Goal: Task Accomplishment & Management: Use online tool/utility

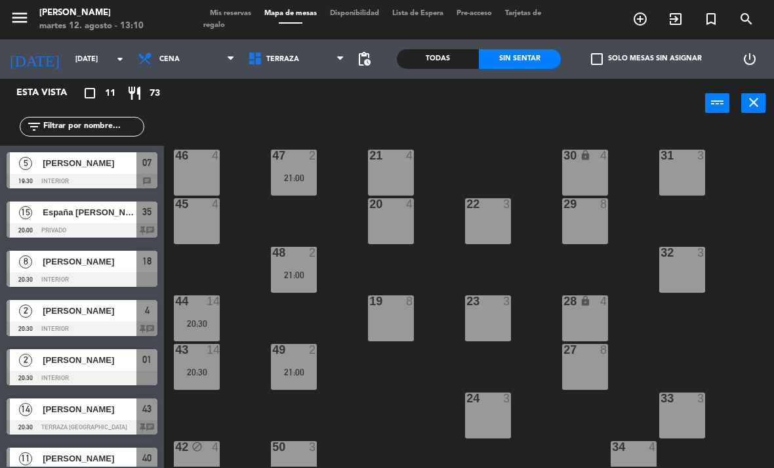
click at [176, 64] on span "Cena" at bounding box center [186, 59] width 110 height 29
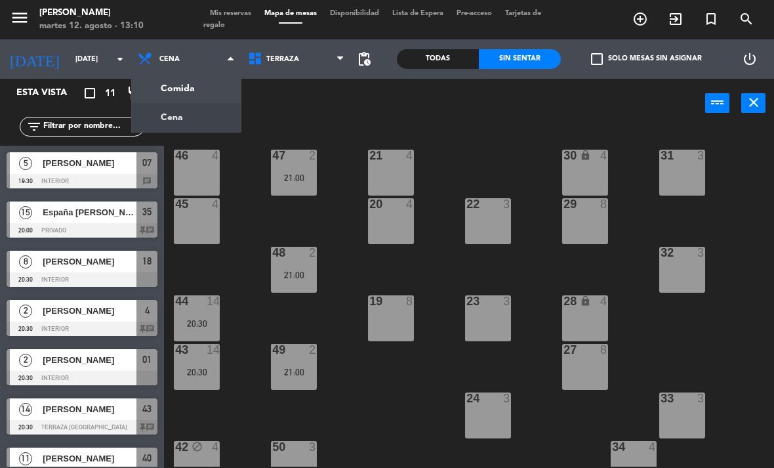
click at [508, 140] on div "21 4 30 lock 4 46 4 47 2 21:00 31 3 20 4 22 3 29 8 45 4 32 3 48 2 21:00 19 8 23…" at bounding box center [473, 297] width 602 height 340
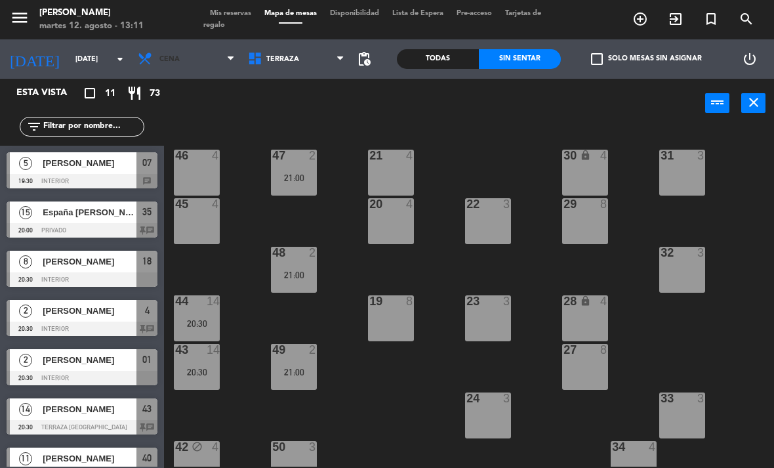
click at [188, 69] on span "Cena" at bounding box center [186, 59] width 110 height 29
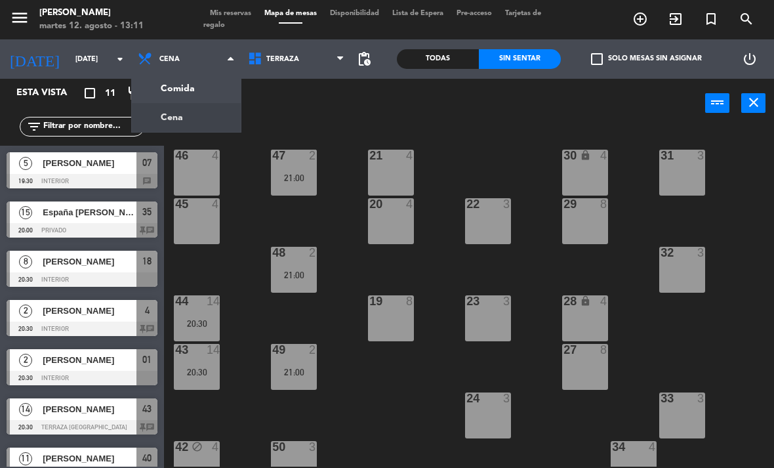
click at [197, 91] on ng-component "menu [PERSON_NAME][DATE] 12. agosto - 13:11 Mis reservas Mapa de mesas Disponib…" at bounding box center [387, 234] width 774 height 468
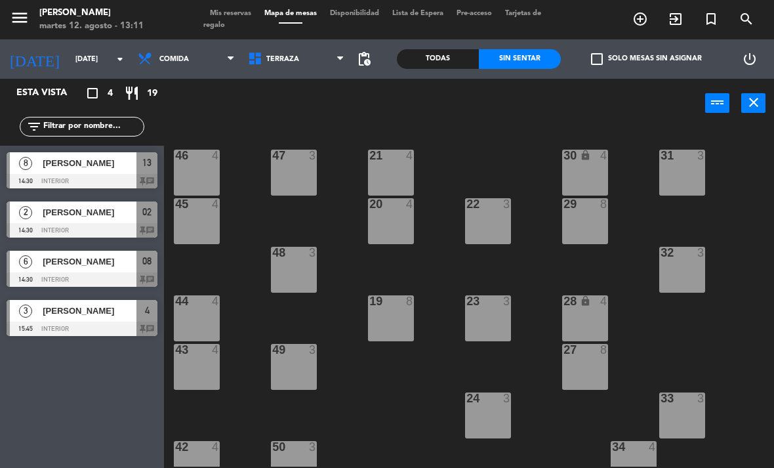
click at [184, 62] on span "Comida" at bounding box center [186, 59] width 110 height 29
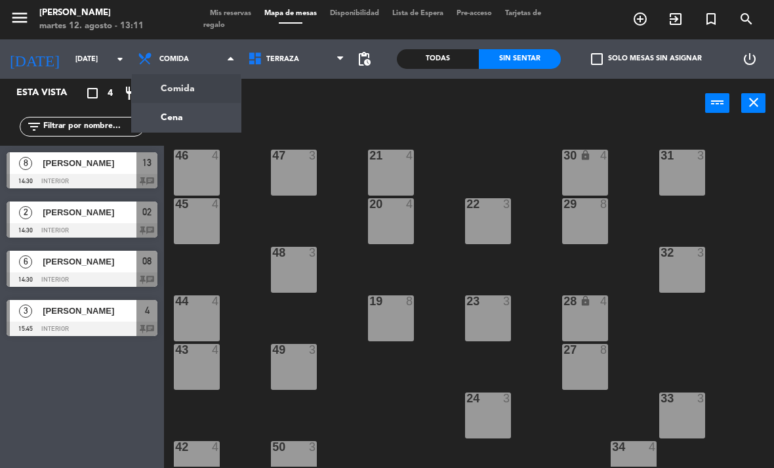
click at [159, 129] on ng-component "menu [PERSON_NAME][DATE] 12. agosto - 13:11 Mis reservas Mapa de mesas Disponib…" at bounding box center [387, 234] width 774 height 468
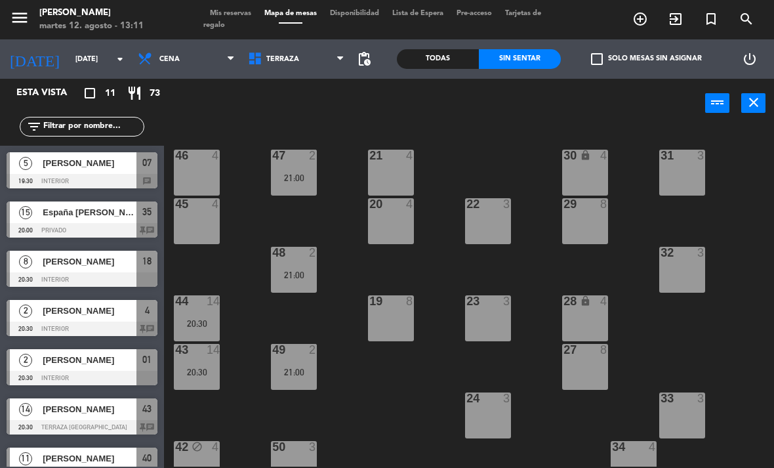
click at [263, 71] on span "Terraza" at bounding box center [296, 59] width 110 height 29
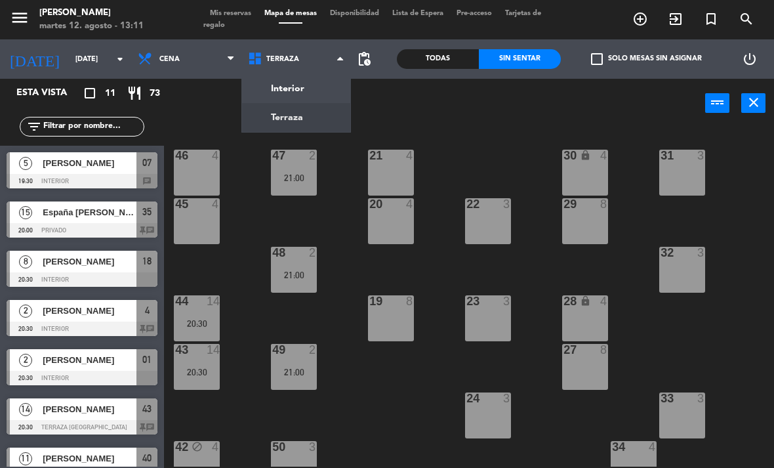
click at [278, 93] on ng-component "menu [PERSON_NAME][DATE] 12. agosto - 13:11 Mis reservas Mapa de mesas Disponib…" at bounding box center [387, 234] width 774 height 468
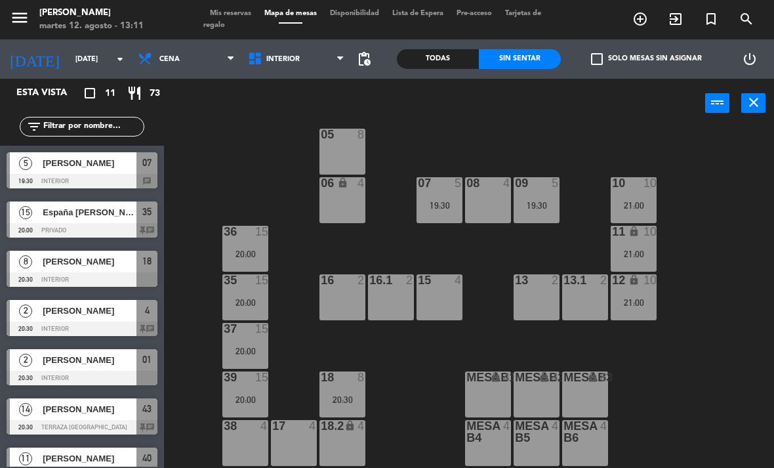
scroll to position [70, 0]
click at [255, 388] on div "39 15 20:00" at bounding box center [245, 394] width 46 height 46
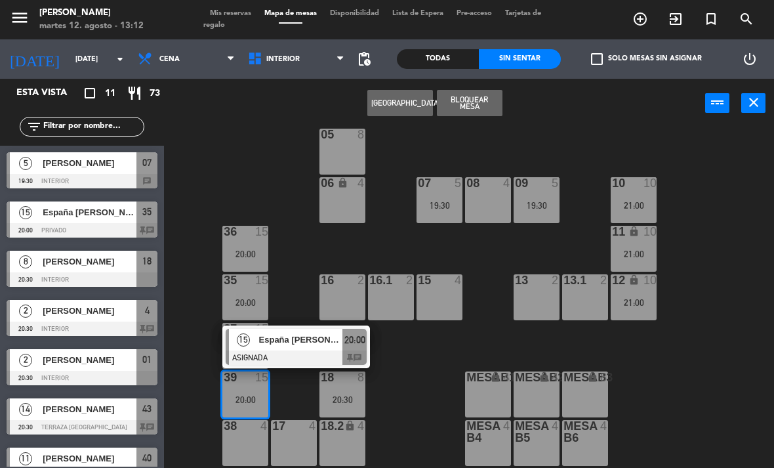
click at [254, 341] on div "15" at bounding box center [243, 340] width 28 height 22
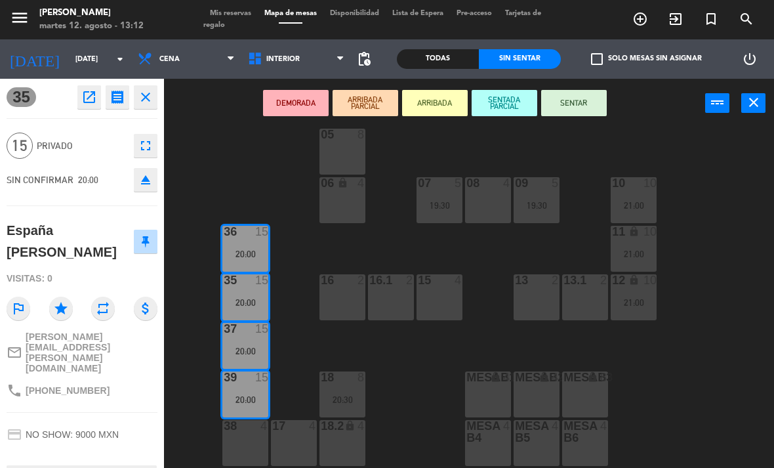
click at [250, 436] on div "38 4" at bounding box center [245, 443] width 46 height 46
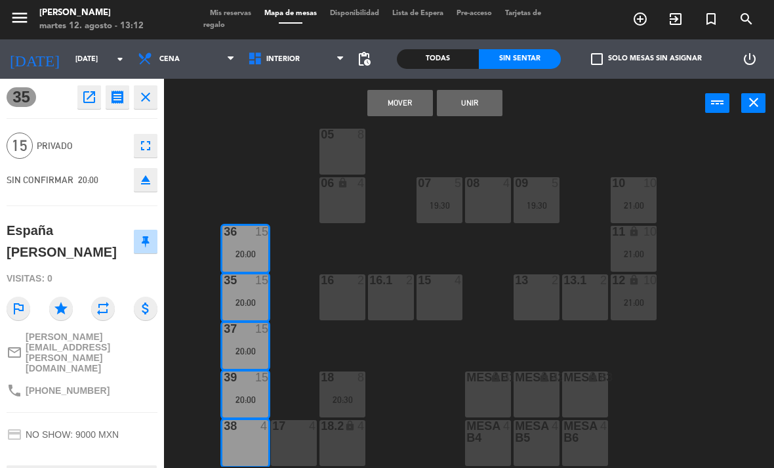
click at [474, 115] on button "Unir" at bounding box center [470, 103] width 66 height 26
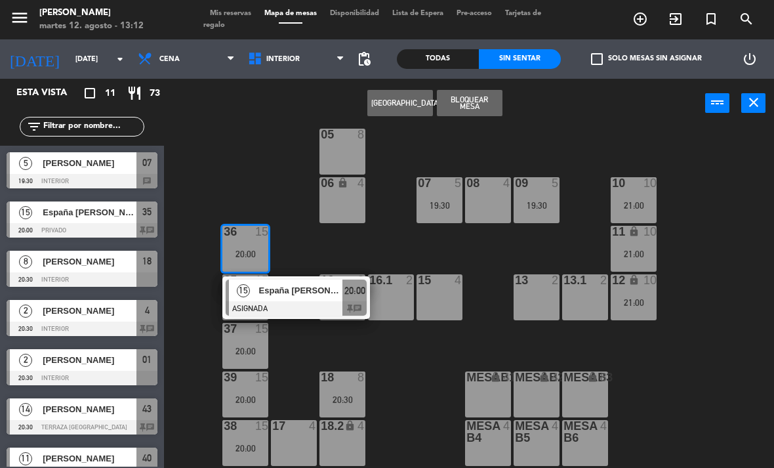
click at [257, 301] on div at bounding box center [296, 308] width 141 height 14
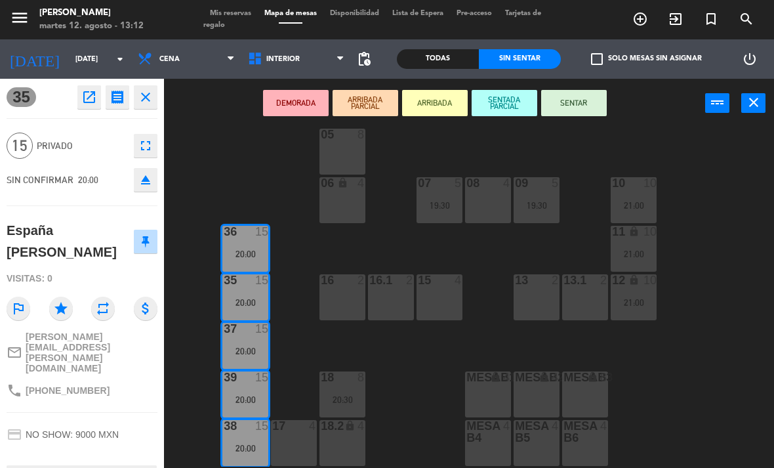
click at [93, 96] on icon "open_in_new" at bounding box center [89, 97] width 16 height 16
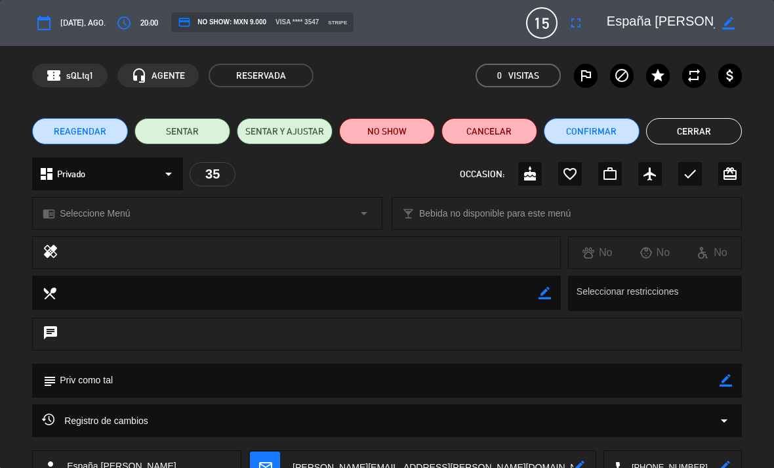
click at [730, 130] on button "Cerrar" at bounding box center [694, 131] width 96 height 26
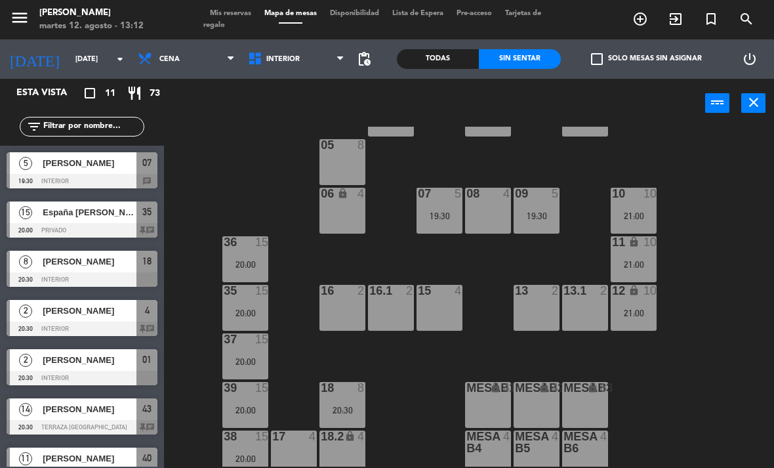
scroll to position [68, 0]
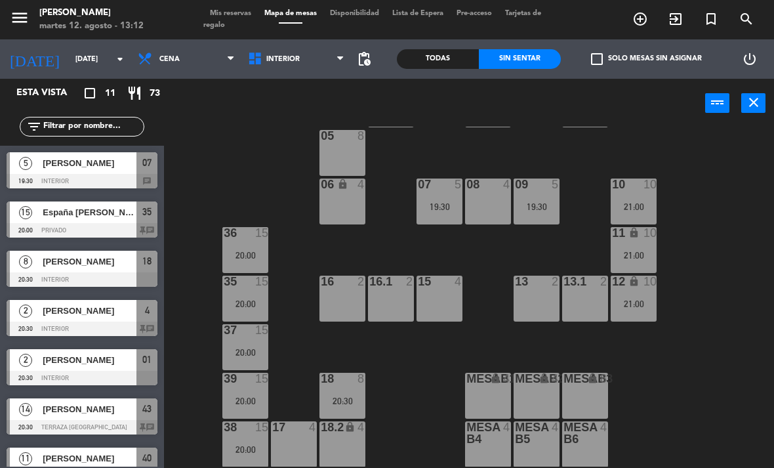
click at [358, 399] on div "20:30" at bounding box center [343, 400] width 46 height 9
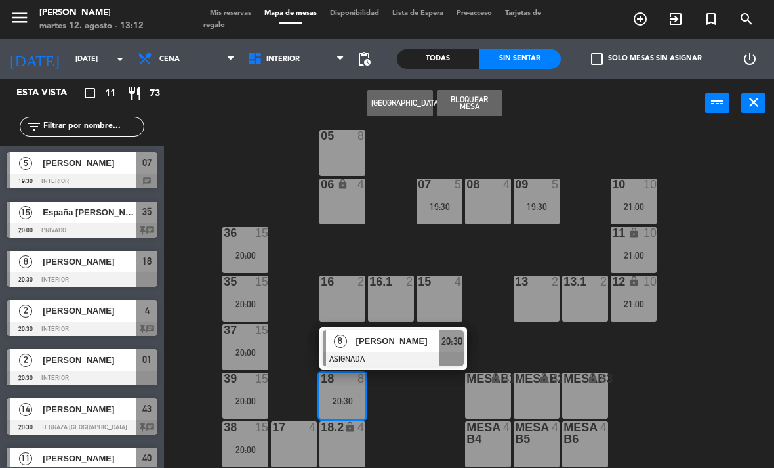
click at [422, 355] on div at bounding box center [393, 359] width 141 height 14
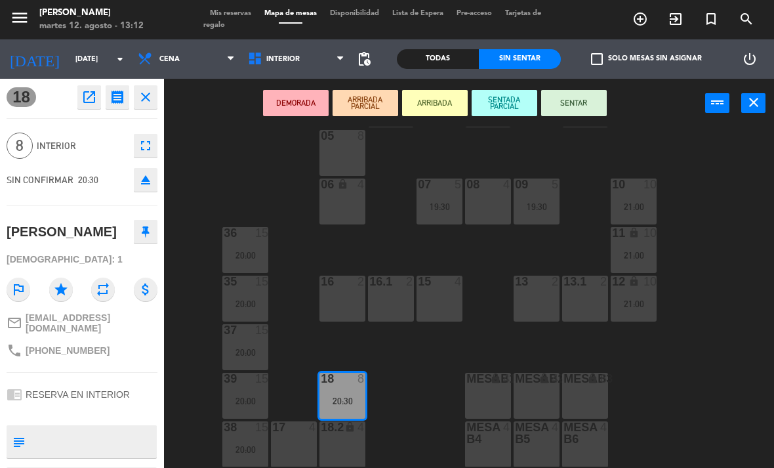
click at [354, 161] on div "05 8" at bounding box center [343, 153] width 46 height 46
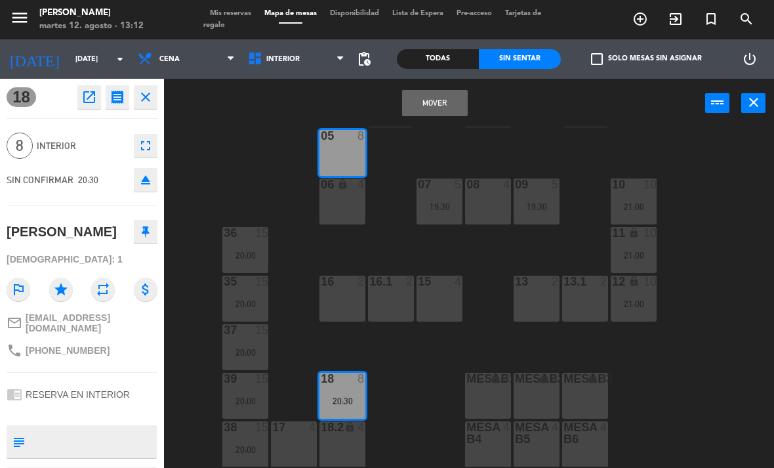
click at [349, 212] on div "06 lock 4" at bounding box center [343, 201] width 46 height 46
click at [461, 101] on button "Mover y Unir" at bounding box center [435, 103] width 66 height 26
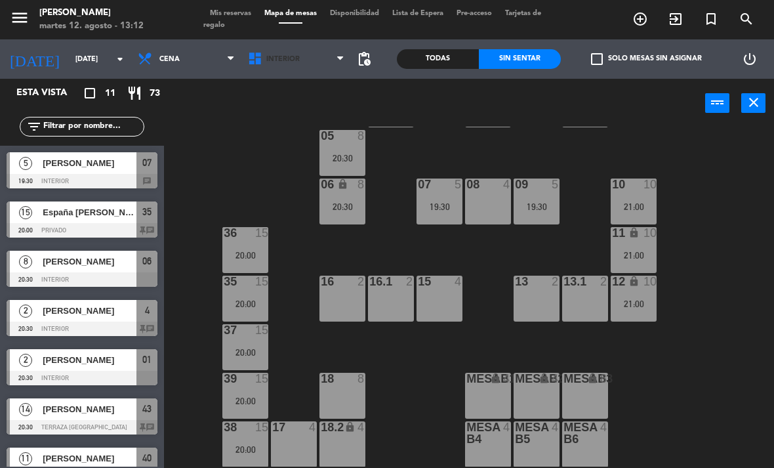
click at [330, 73] on span "Interior" at bounding box center [296, 59] width 110 height 29
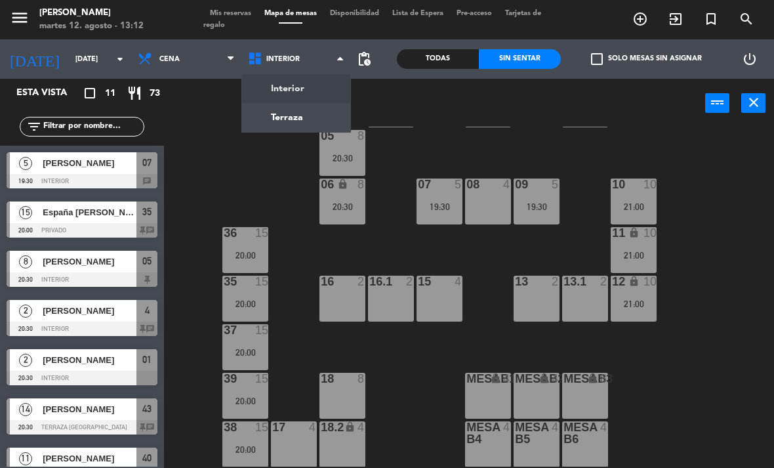
click at [335, 119] on ng-component "menu [PERSON_NAME][DATE] 12. agosto - 13:12 Mis reservas Mapa de mesas Disponib…" at bounding box center [387, 234] width 774 height 468
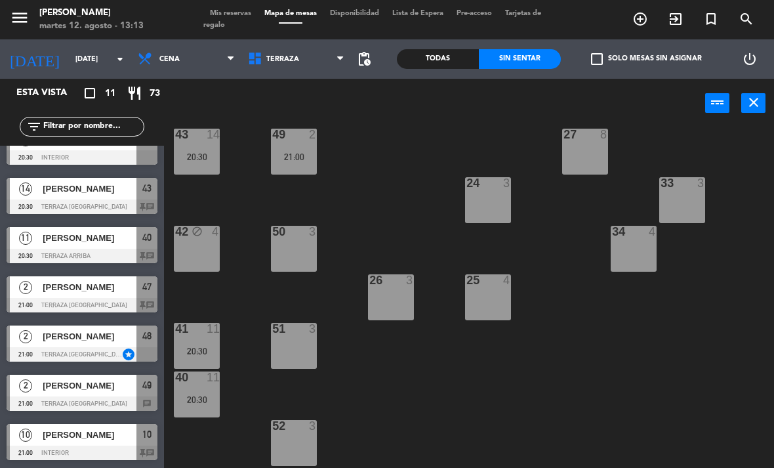
scroll to position [220, 0]
click at [103, 444] on div "[PERSON_NAME]" at bounding box center [88, 435] width 95 height 22
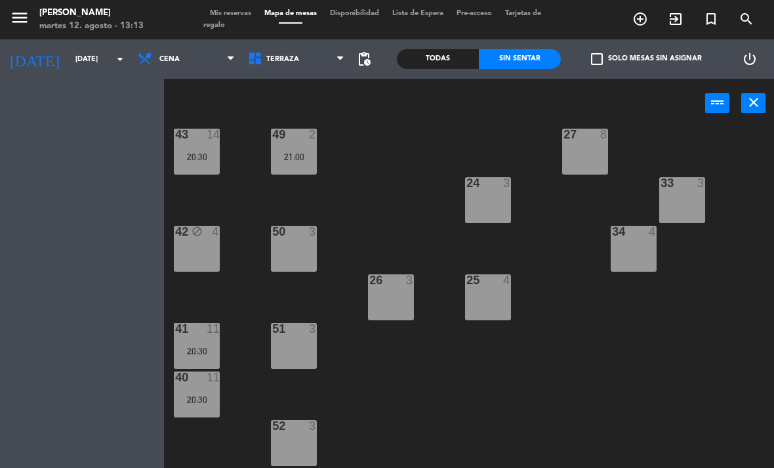
scroll to position [0, 0]
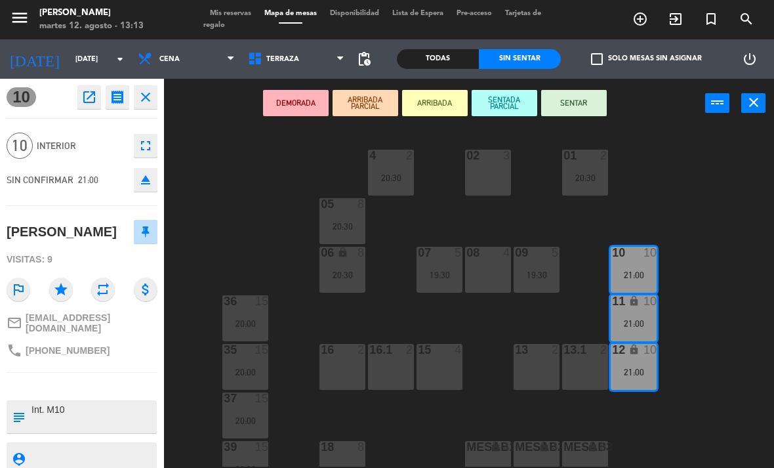
click at [297, 65] on span "Terraza" at bounding box center [296, 59] width 110 height 29
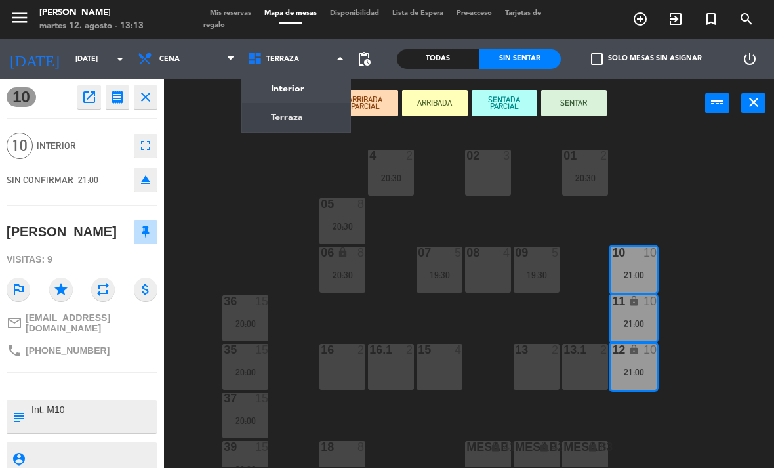
click at [312, 88] on ng-component "menu [PERSON_NAME][DATE] 12. agosto - 13:13 Mis reservas Mapa de mesas Disponib…" at bounding box center [387, 234] width 774 height 468
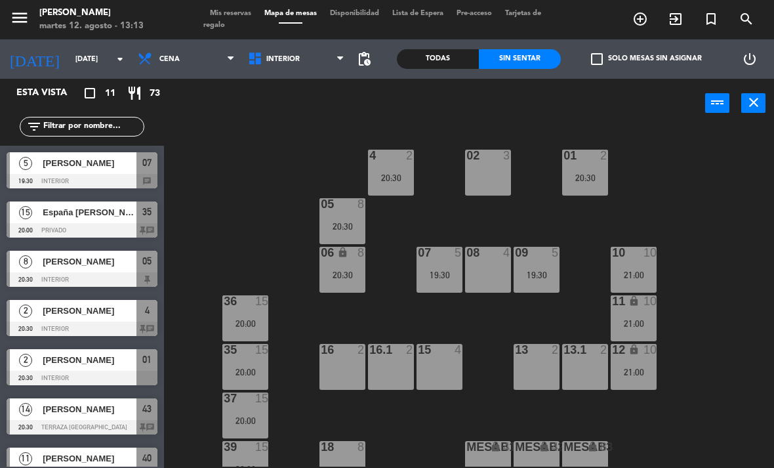
scroll to position [146, 0]
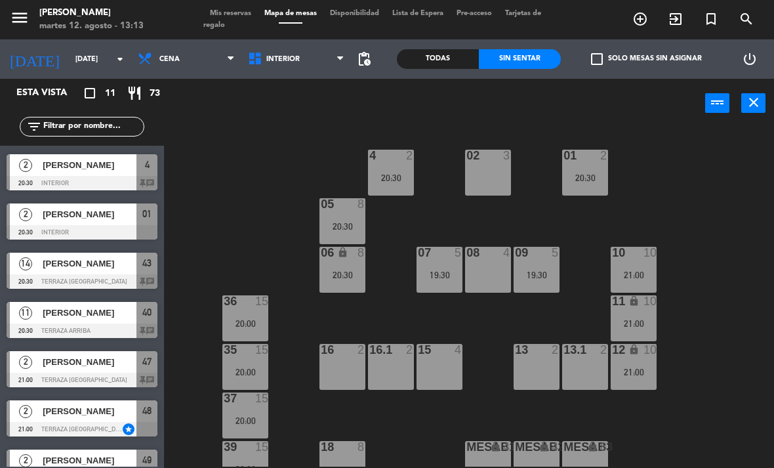
click at [410, 171] on div "4 2 20:30" at bounding box center [391, 173] width 46 height 46
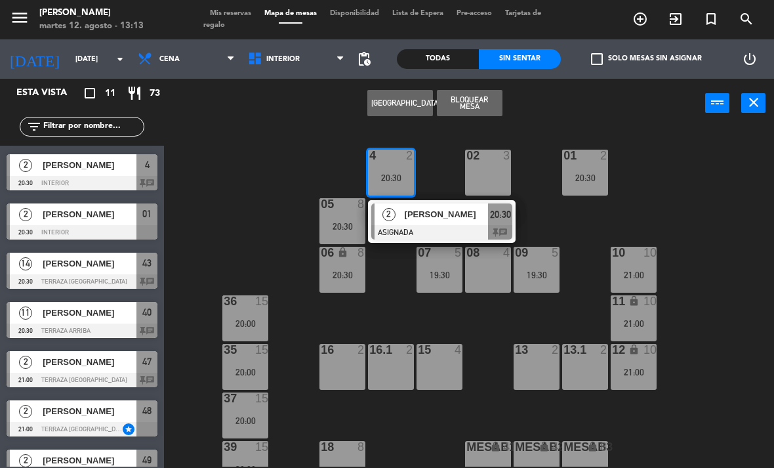
click at [432, 221] on span "[PERSON_NAME]" at bounding box center [447, 214] width 84 height 14
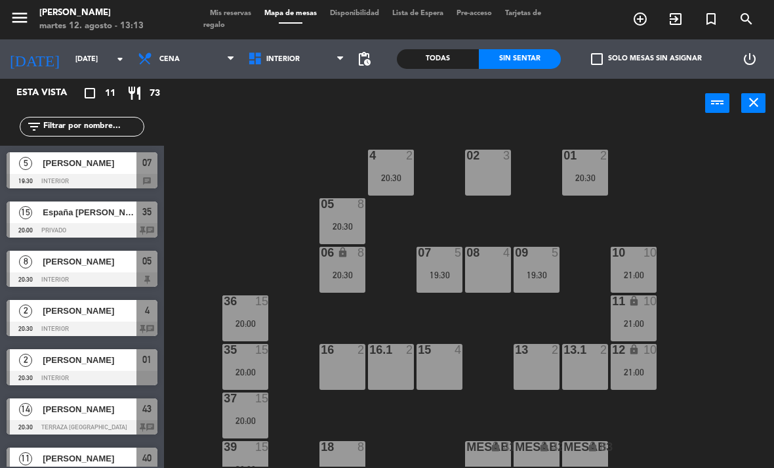
click at [604, 173] on div "20:30" at bounding box center [585, 177] width 46 height 9
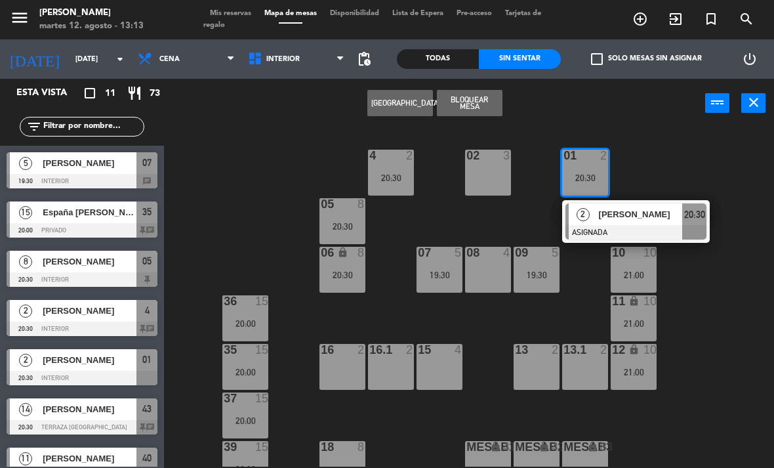
click at [645, 206] on div "[PERSON_NAME]" at bounding box center [640, 214] width 85 height 22
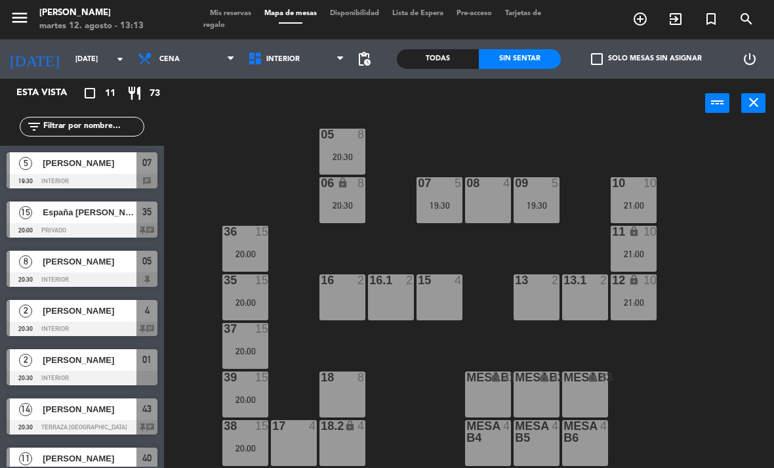
scroll to position [70, 0]
click at [185, 56] on span "Cena" at bounding box center [186, 59] width 110 height 29
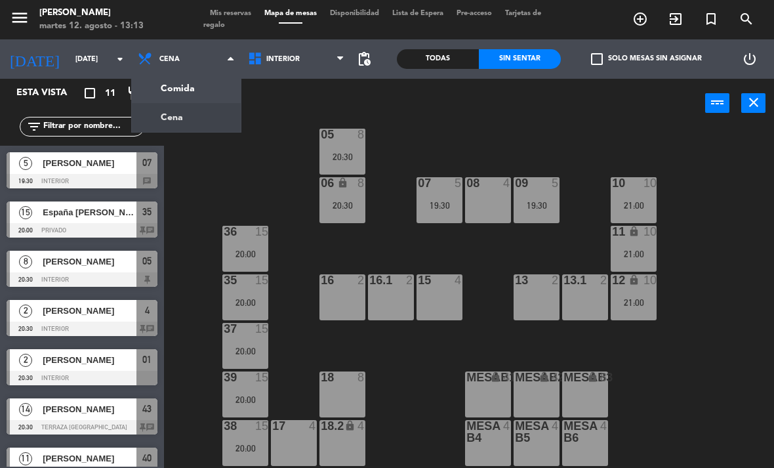
click at [173, 91] on ng-component "menu [PERSON_NAME][DATE] 12. agosto - 13:13 Mis reservas Mapa de mesas Disponib…" at bounding box center [387, 234] width 774 height 468
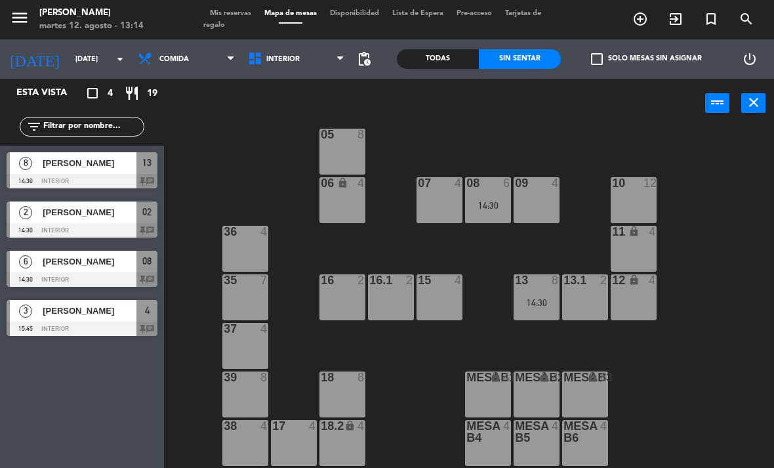
click at [177, 47] on span "Comida" at bounding box center [186, 59] width 110 height 29
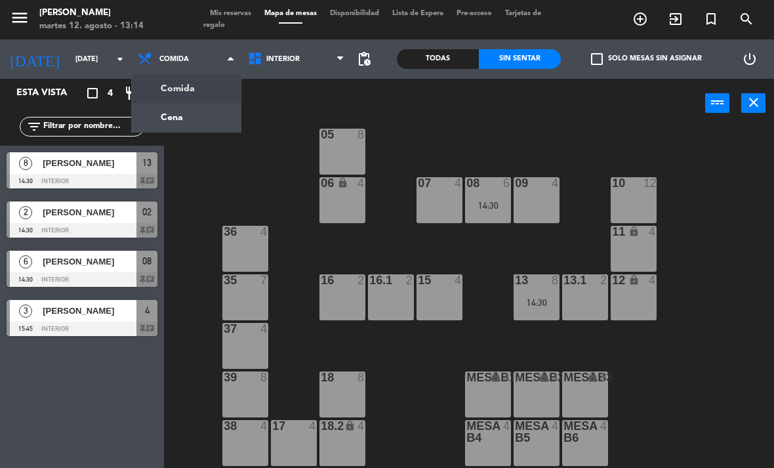
click at [171, 110] on ng-component "menu [PERSON_NAME][DATE] 12. agosto - 13:14 Mis reservas Mapa de mesas Disponib…" at bounding box center [387, 234] width 774 height 468
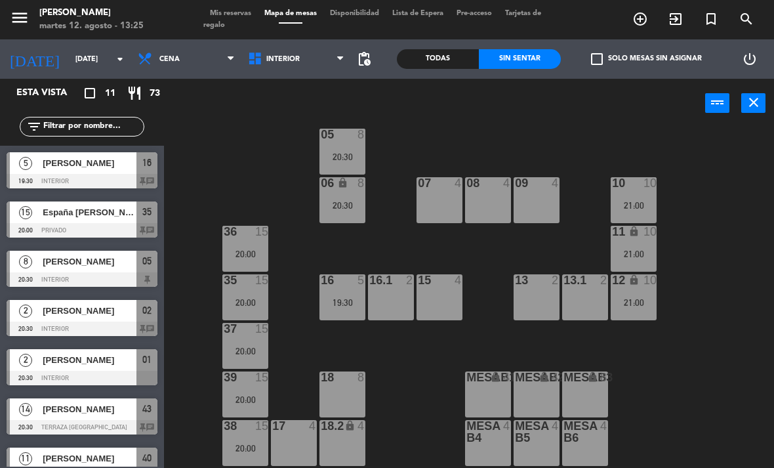
click at [190, 66] on span "Cena" at bounding box center [186, 59] width 110 height 29
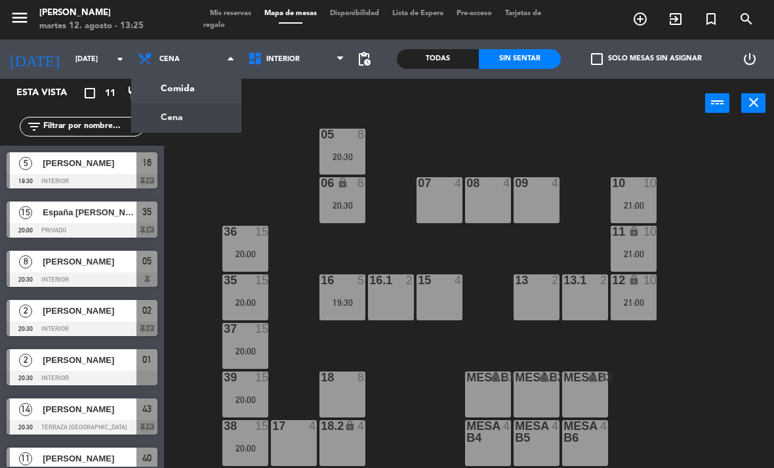
click at [199, 88] on ng-component "menu [PERSON_NAME][DATE] 12. agosto - 13:25 Mis reservas Mapa de mesas Disponib…" at bounding box center [387, 234] width 774 height 468
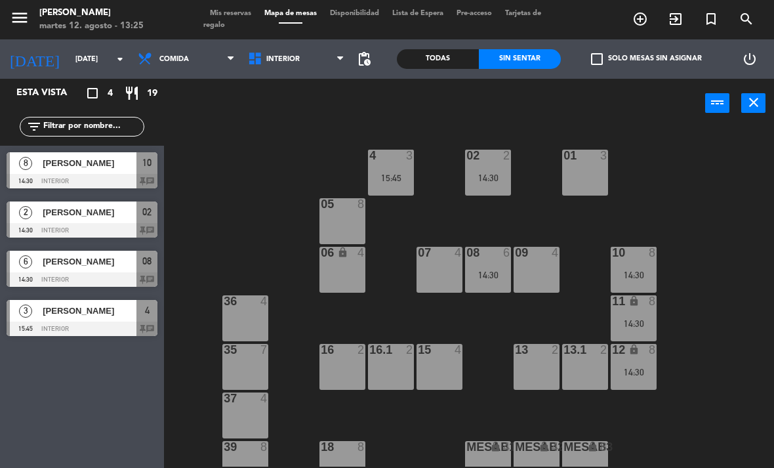
click at [234, 160] on div "02 2 14:30 4 3 15:45 01 3 05 8 06 lock 4 07 4 09 4 10 8 14:30 08 6 14:30 11 loc…" at bounding box center [473, 297] width 602 height 340
click at [646, 263] on div "10 8 14:30" at bounding box center [634, 270] width 46 height 46
click at [734, 218] on div "02 2 14:30 4 3 15:45 01 3 05 8 06 lock 4 07 4 09 4 10 8 14:30 08 6 14:30 11 loc…" at bounding box center [473, 297] width 602 height 340
click at [490, 161] on div at bounding box center [489, 156] width 22 height 12
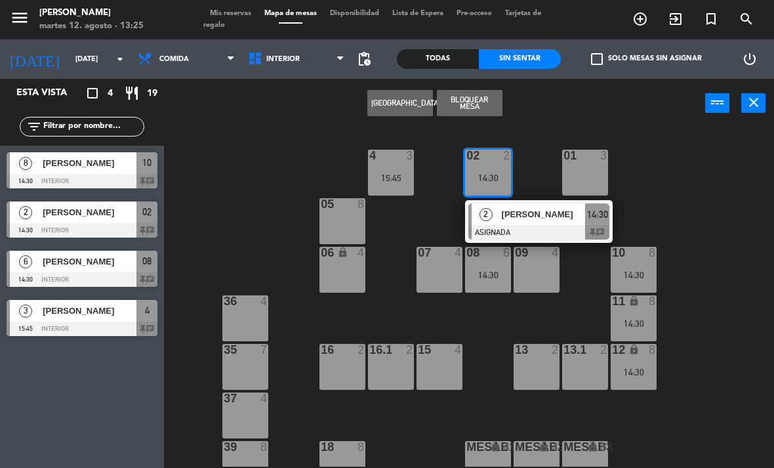
click at [713, 187] on div "02 2 14:30 2 [PERSON_NAME] ASIGNADA 14:30 chat 4 3 15:45 01 3 05 8 06 lock 4 07…" at bounding box center [473, 297] width 602 height 340
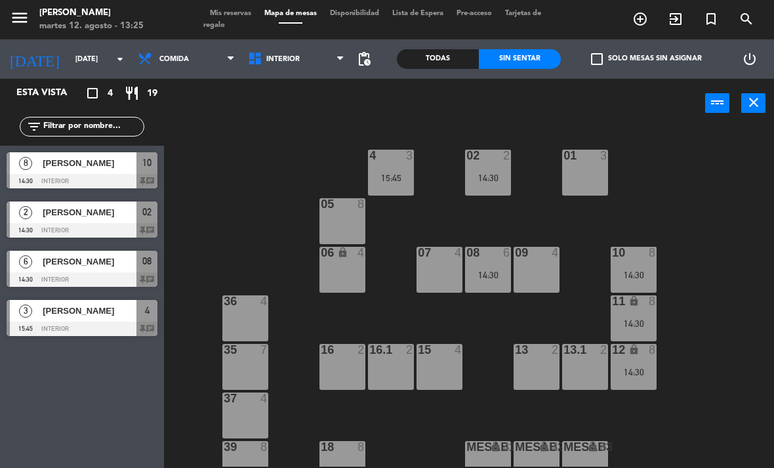
click at [393, 163] on div "4 3" at bounding box center [391, 156] width 46 height 13
click at [702, 207] on div "02 2 14:30 4 3 15:45 01 3 05 8 06 lock 4 07 4 09 4 10 8 14:30 08 6 14:30 11 loc…" at bounding box center [473, 297] width 602 height 340
click at [273, 56] on span "Interior" at bounding box center [282, 59] width 33 height 9
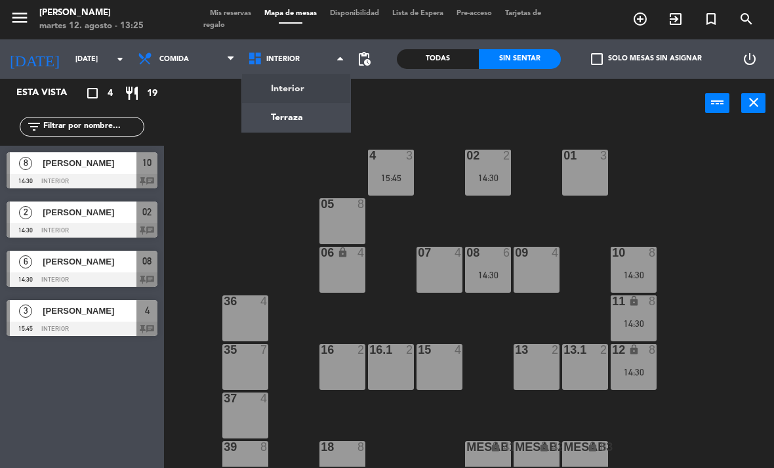
click at [232, 161] on div "02 2 14:30 4 3 15:45 01 3 05 8 06 lock 4 07 4 09 4 10 8 14:30 08 6 14:30 11 loc…" at bounding box center [473, 297] width 602 height 340
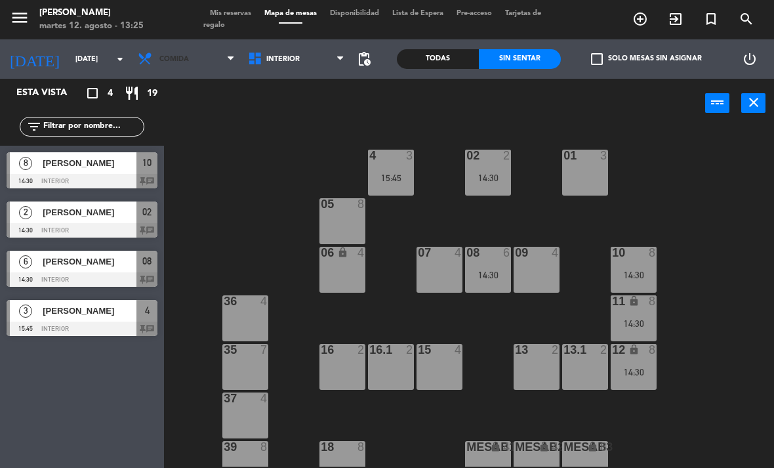
click at [193, 62] on span "Comida" at bounding box center [186, 59] width 110 height 29
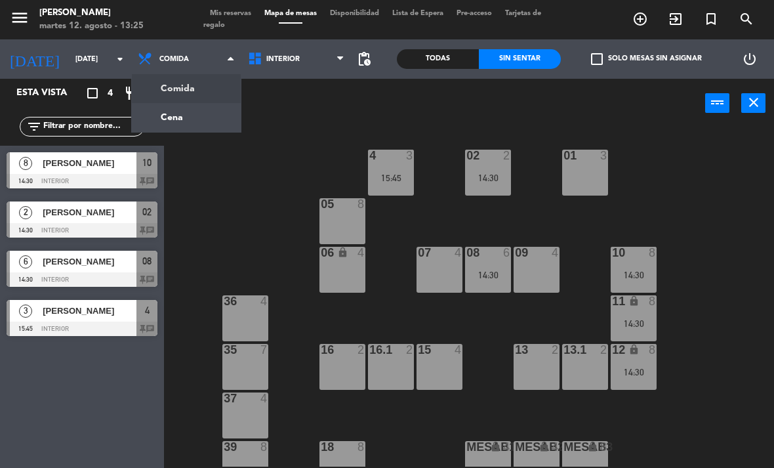
click at [159, 113] on ng-component "menu [PERSON_NAME][DATE] 12. agosto - 13:25 Mis reservas Mapa de mesas Disponib…" at bounding box center [387, 234] width 774 height 468
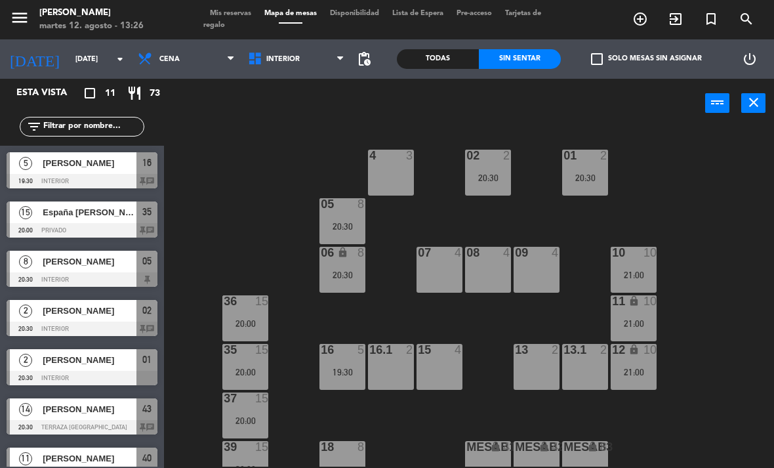
click at [437, 50] on div "Todas" at bounding box center [438, 59] width 82 height 20
click at [527, 62] on div "Sin sentar" at bounding box center [520, 59] width 82 height 20
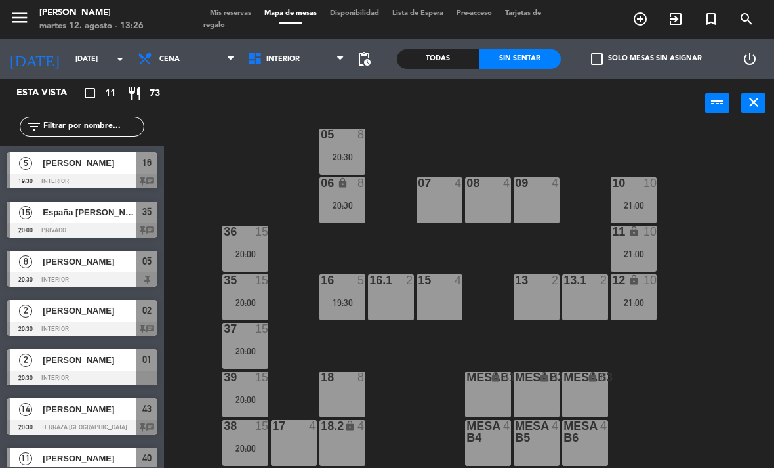
scroll to position [70, 0]
click at [90, 54] on input "[DATE]" at bounding box center [117, 60] width 97 height 22
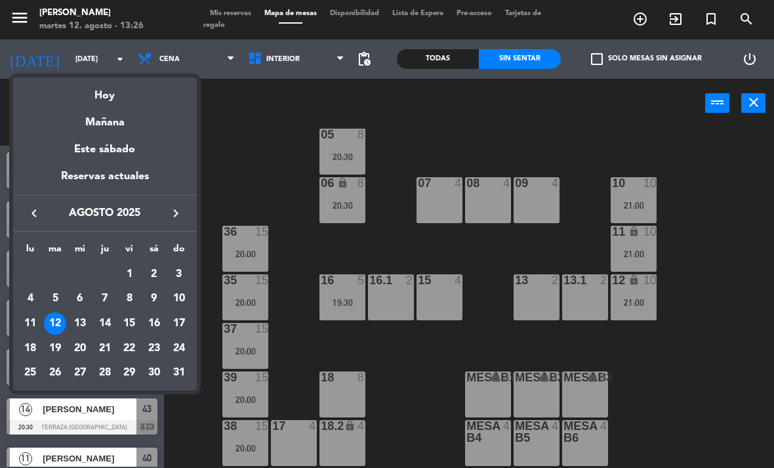
click at [100, 318] on div "14" at bounding box center [105, 323] width 22 height 22
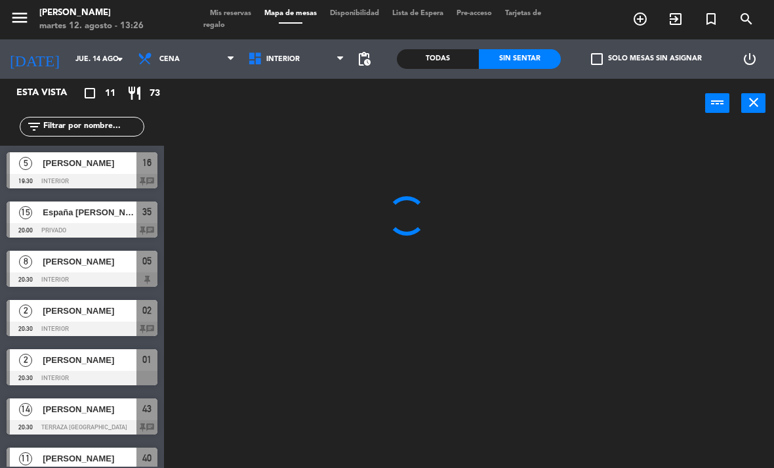
scroll to position [0, 0]
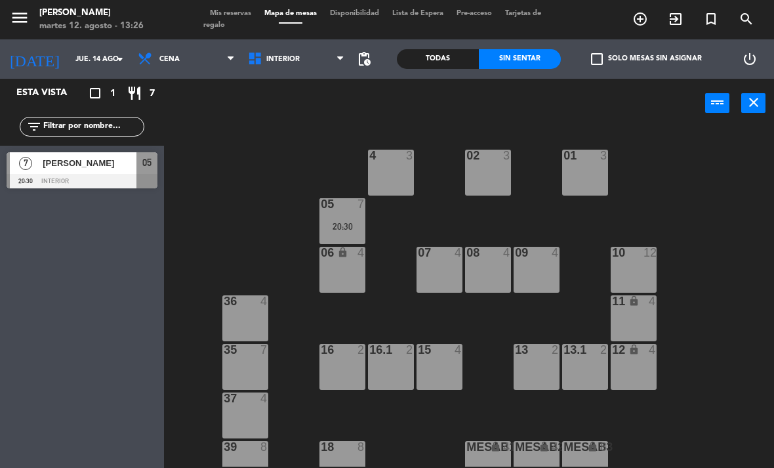
click at [196, 60] on span "Cena" at bounding box center [186, 59] width 110 height 29
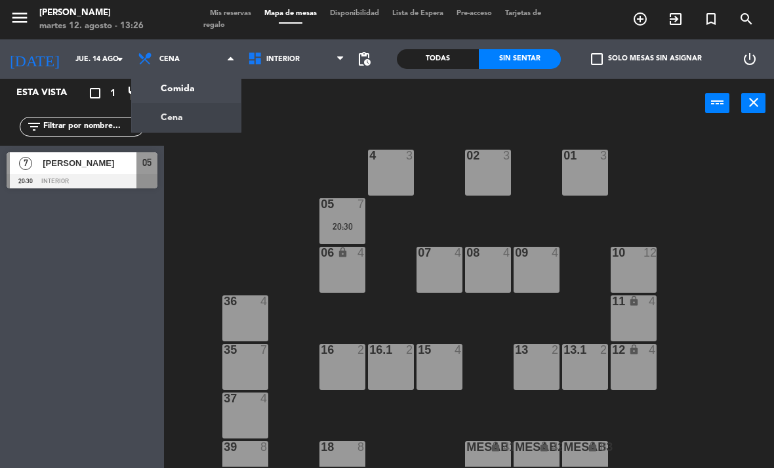
click at [197, 94] on ng-component "menu [PERSON_NAME][DATE] 12. agosto - 13:26 Mis reservas Mapa de mesas Disponib…" at bounding box center [387, 234] width 774 height 468
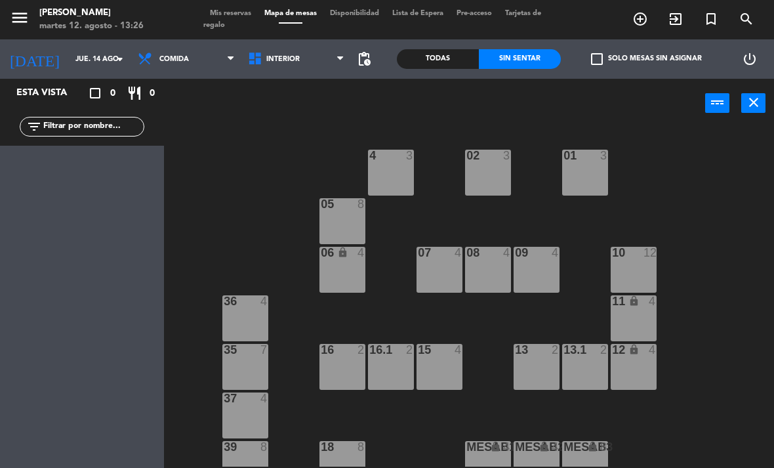
click at [76, 62] on input "jue. 14 ago." at bounding box center [117, 60] width 97 height 22
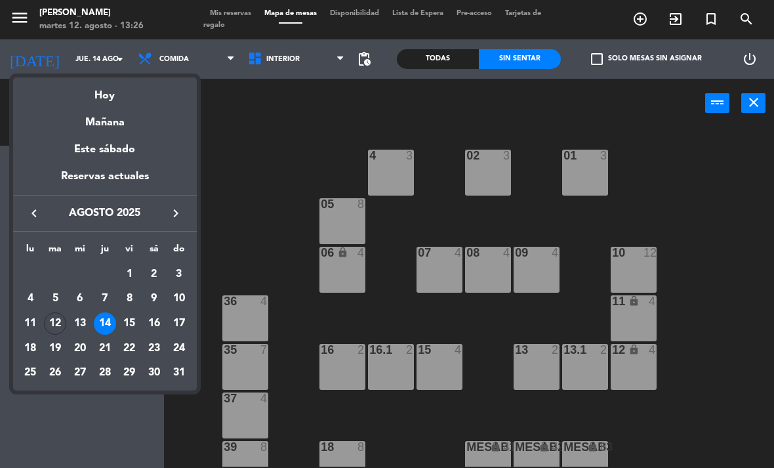
click at [56, 320] on div "12" at bounding box center [55, 323] width 22 height 22
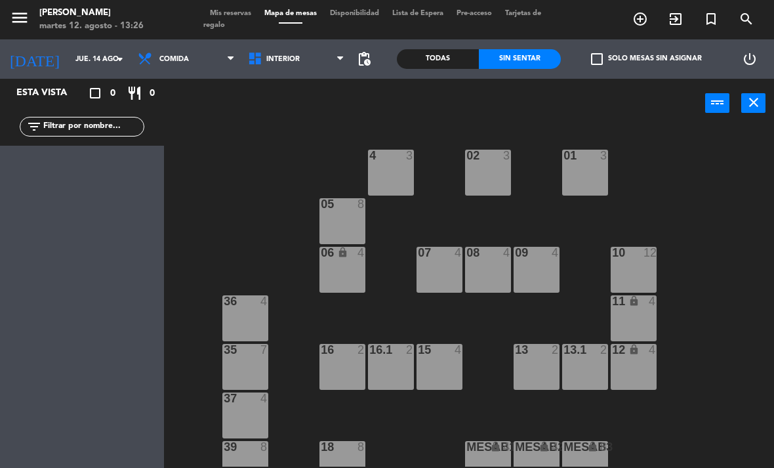
type input "[DATE]"
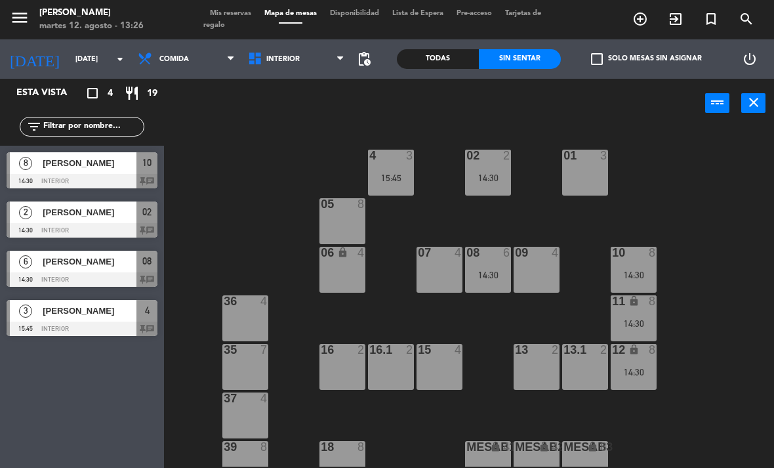
click at [728, 250] on div "02 2 14:30 4 3 15:45 01 3 05 8 06 lock 4 07 4 09 4 10 8 14:30 08 6 14:30 11 loc…" at bounding box center [473, 297] width 602 height 340
click at [230, 10] on span "Mis reservas" at bounding box center [230, 13] width 54 height 7
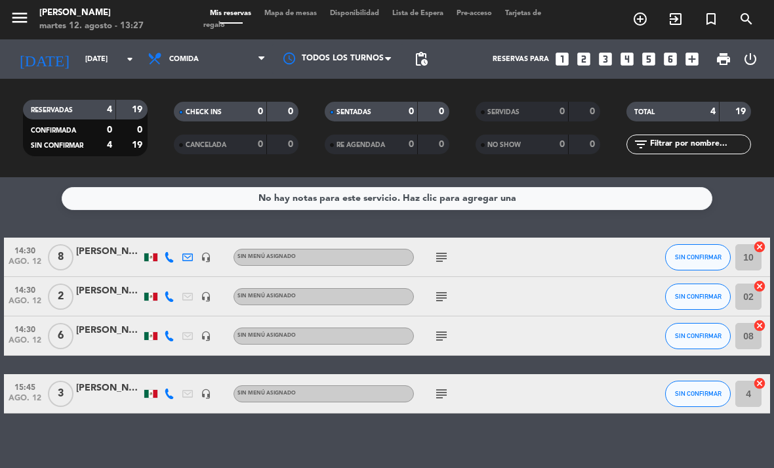
scroll to position [42, 0]
click at [440, 249] on icon "subject" at bounding box center [442, 257] width 16 height 16
click at [441, 289] on icon "subject" at bounding box center [442, 297] width 16 height 16
click at [444, 328] on icon "subject" at bounding box center [442, 336] width 16 height 16
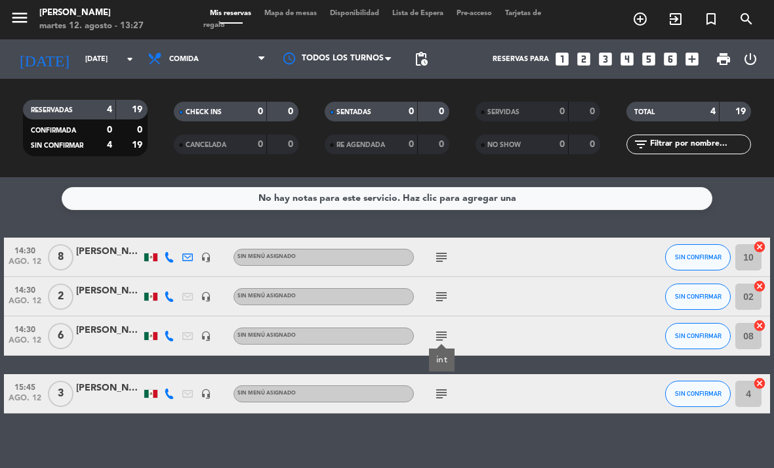
click at [448, 386] on icon "subject" at bounding box center [442, 394] width 16 height 16
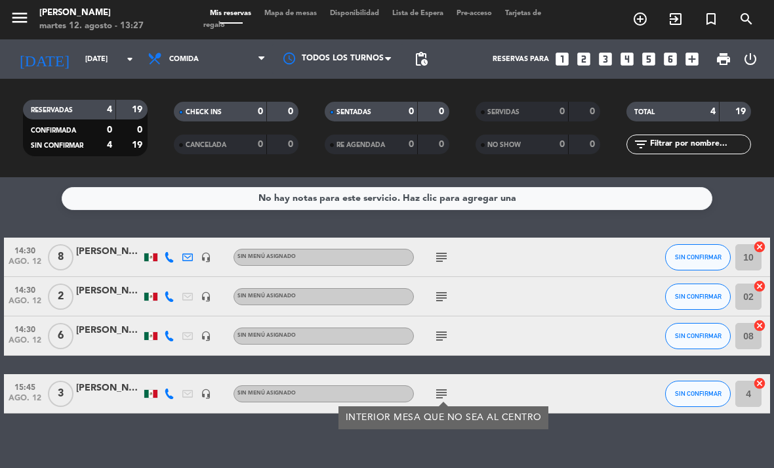
scroll to position [27, 0]
click at [223, 46] on span "Comida" at bounding box center [206, 59] width 131 height 29
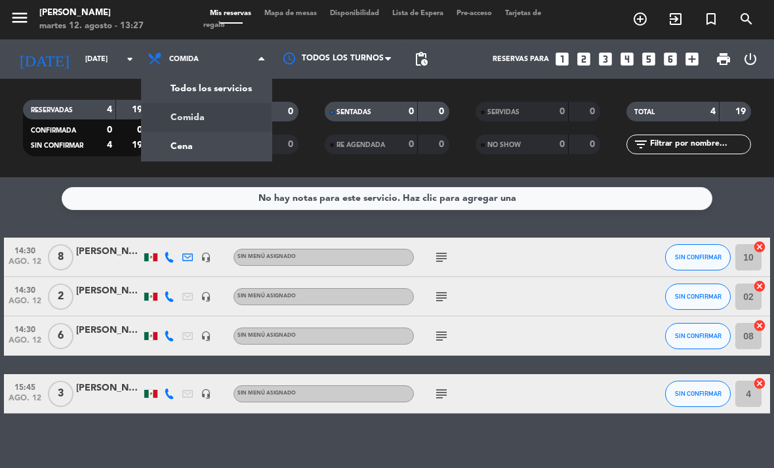
click at [224, 96] on div "menu [PERSON_NAME][DATE] 12. agosto - 13:27 Mis reservas Mapa de mesas Disponib…" at bounding box center [387, 88] width 774 height 177
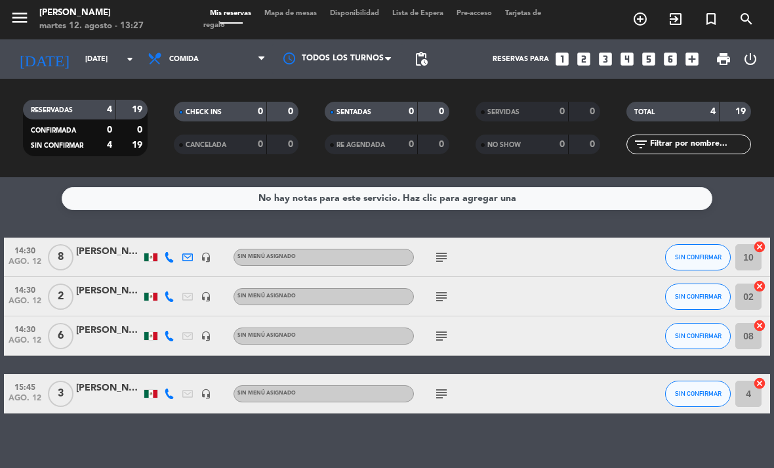
click at [223, 79] on div "RESERVADAS 4 19 CONFIRMADA 0 0 SIN CONFIRMAR 4 19 CHECK INS 0 0 CANCELADA 0 0 S…" at bounding box center [387, 128] width 774 height 98
click at [223, 45] on span "Comida" at bounding box center [206, 59] width 131 height 29
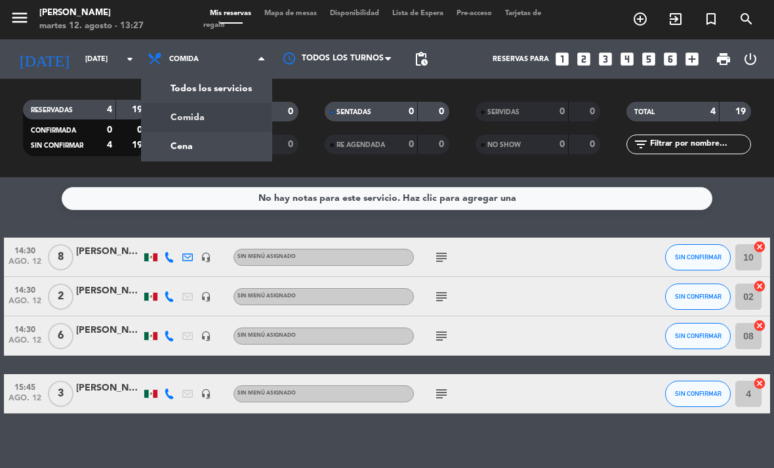
click at [219, 120] on div "menu [PERSON_NAME][DATE] 12. agosto - 13:27 Mis reservas Mapa de mesas Disponib…" at bounding box center [387, 88] width 774 height 177
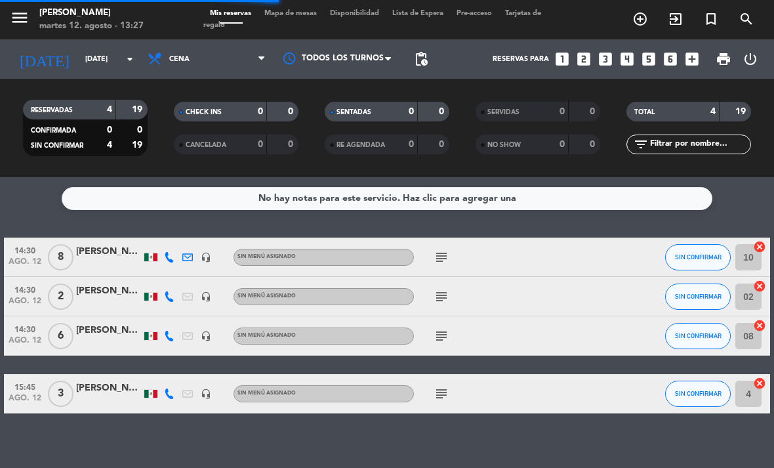
click at [746, 186] on div "No hay notas para este servicio. Haz clic para agregar una 14:30 [DATE] 8 [PERS…" at bounding box center [387, 322] width 774 height 291
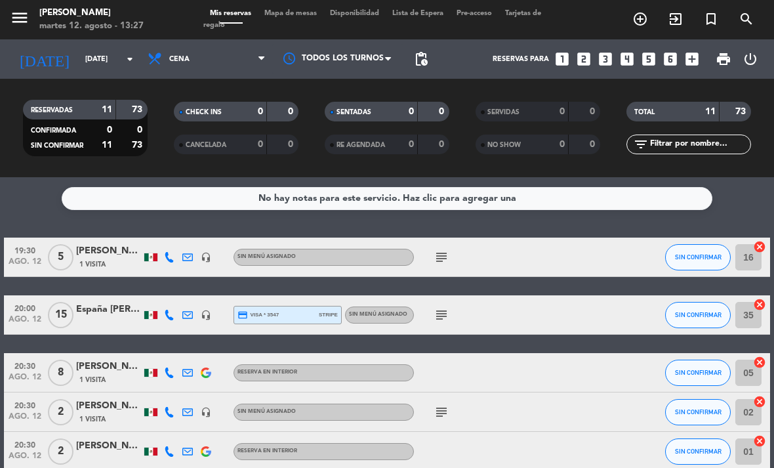
click at [438, 249] on icon "subject" at bounding box center [442, 257] width 16 height 16
click at [432, 307] on span "subject" at bounding box center [441, 315] width 18 height 16
click at [437, 303] on div "subject" at bounding box center [469, 314] width 110 height 39
click at [441, 307] on icon "subject" at bounding box center [442, 315] width 16 height 16
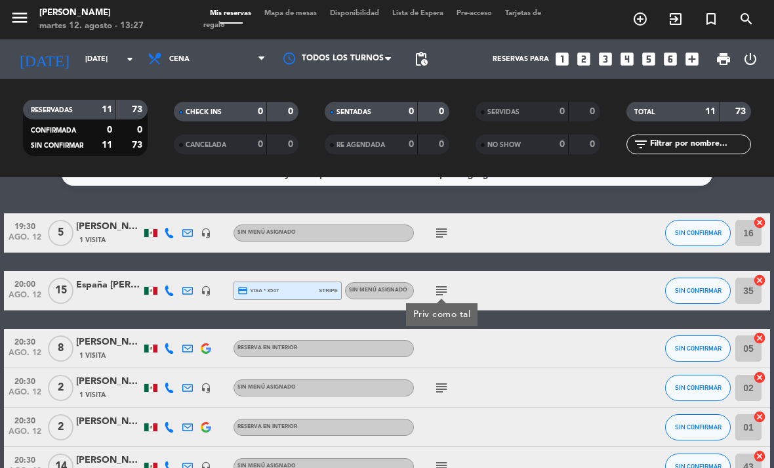
scroll to position [25, 0]
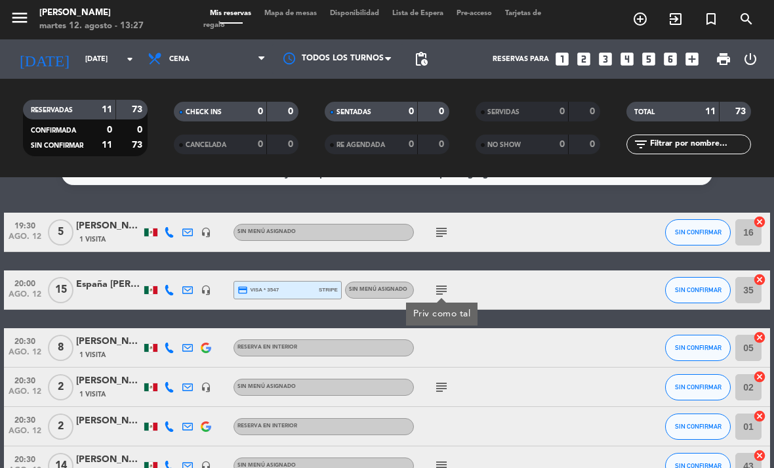
click at [447, 379] on icon "subject" at bounding box center [442, 387] width 16 height 16
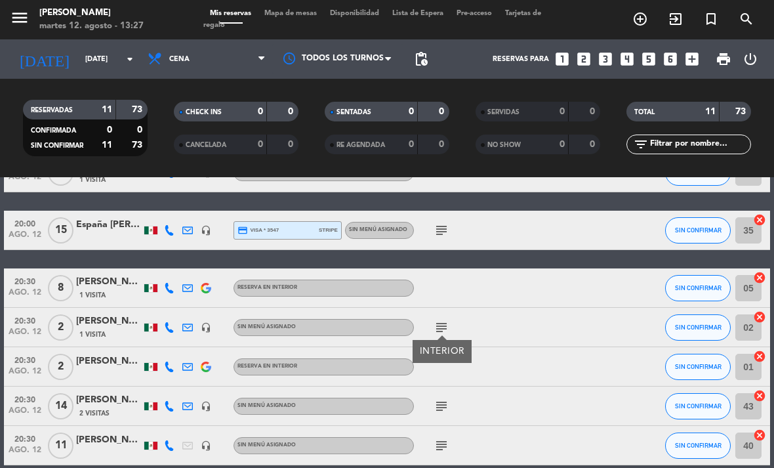
scroll to position [105, 0]
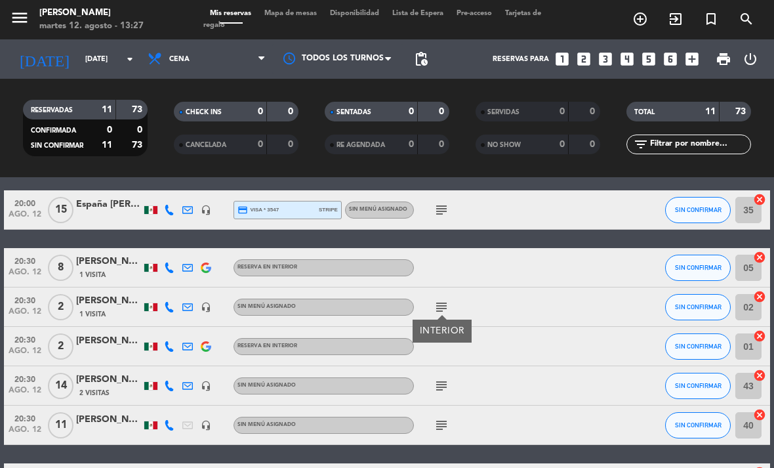
click at [448, 378] on icon "subject" at bounding box center [442, 386] width 16 height 16
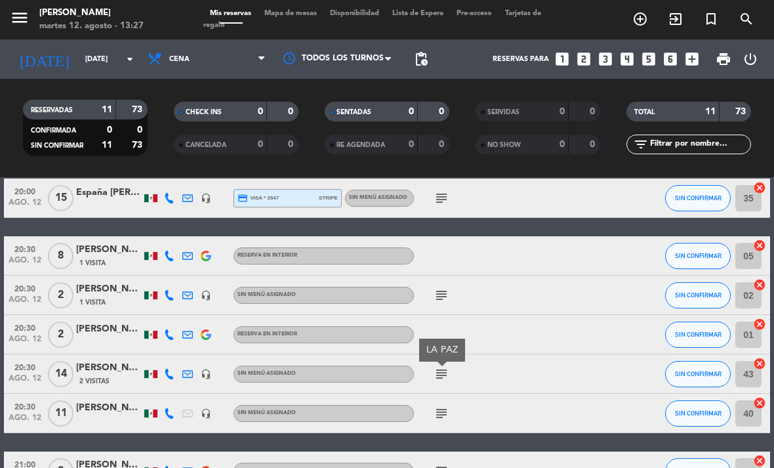
scroll to position [138, 0]
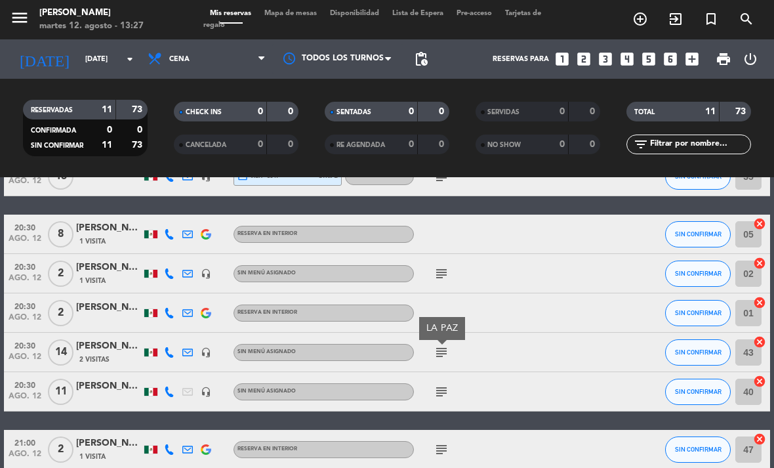
click at [437, 384] on icon "subject" at bounding box center [442, 392] width 16 height 16
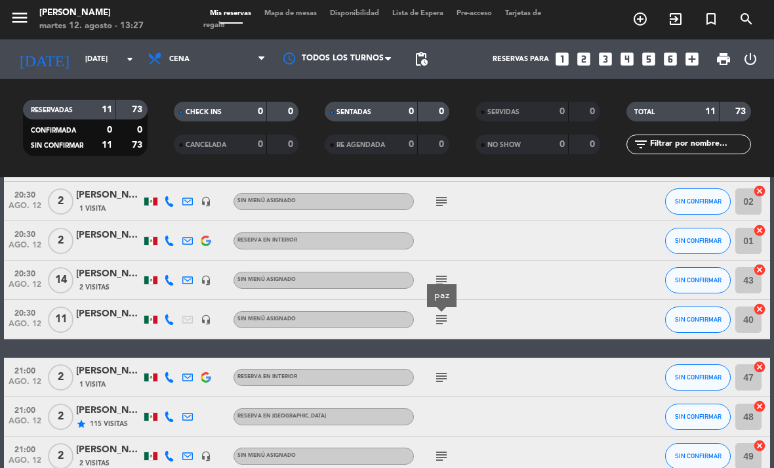
scroll to position [224, 0]
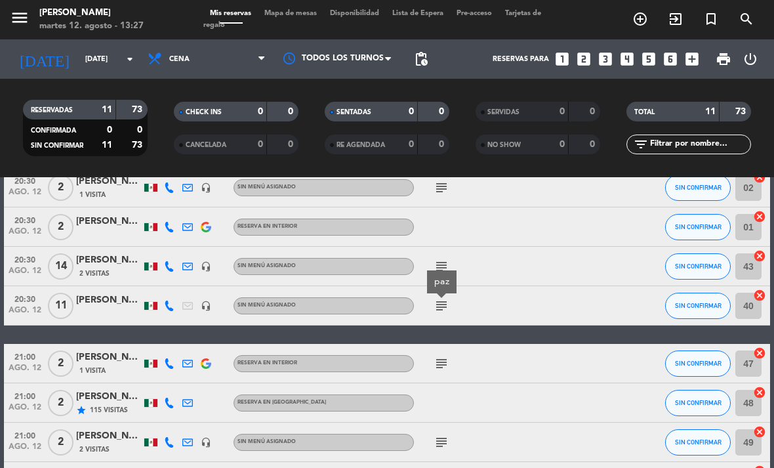
click at [441, 356] on icon "subject" at bounding box center [442, 364] width 16 height 16
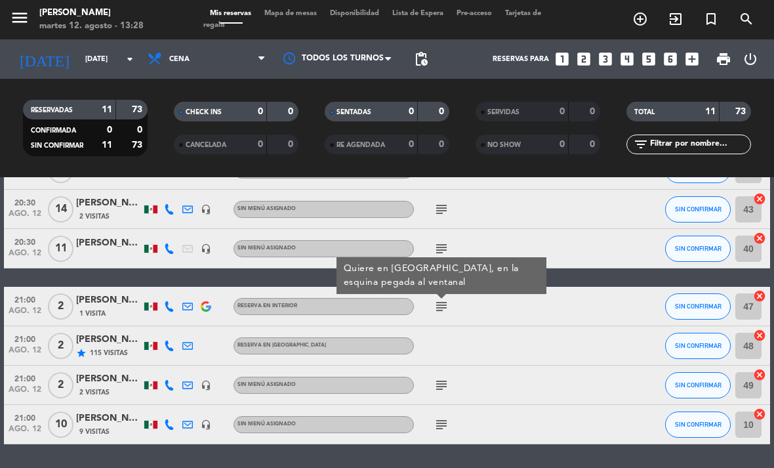
scroll to position [282, 0]
click at [439, 377] on icon "subject" at bounding box center [442, 385] width 16 height 16
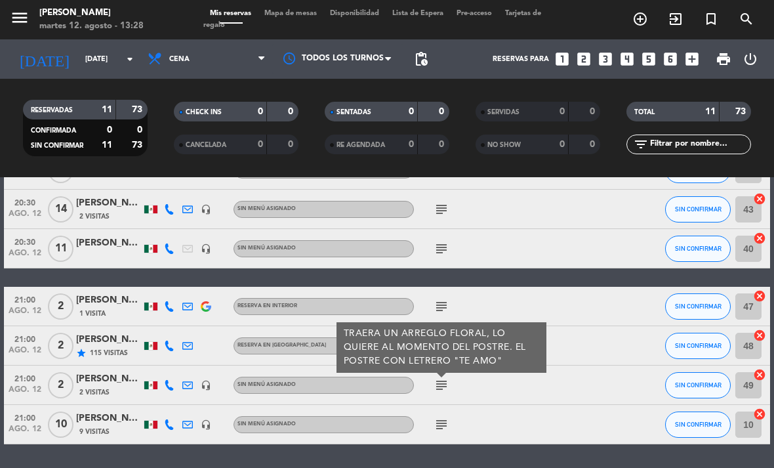
click at [436, 417] on icon "subject" at bounding box center [442, 425] width 16 height 16
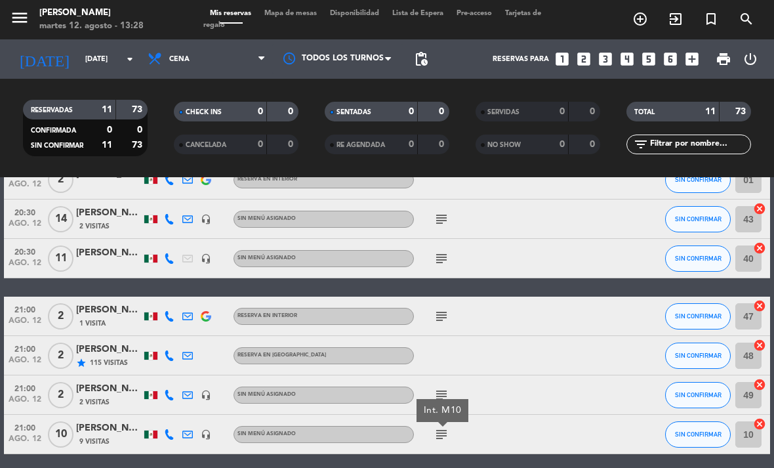
scroll to position [270, 0]
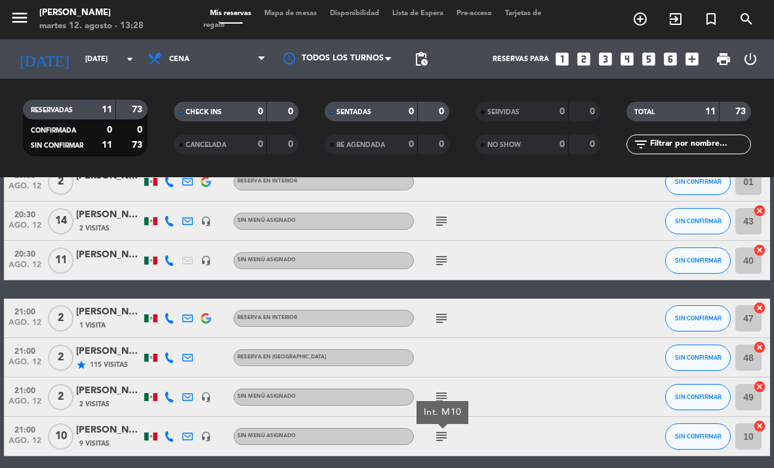
click at [434, 310] on icon "subject" at bounding box center [442, 318] width 16 height 16
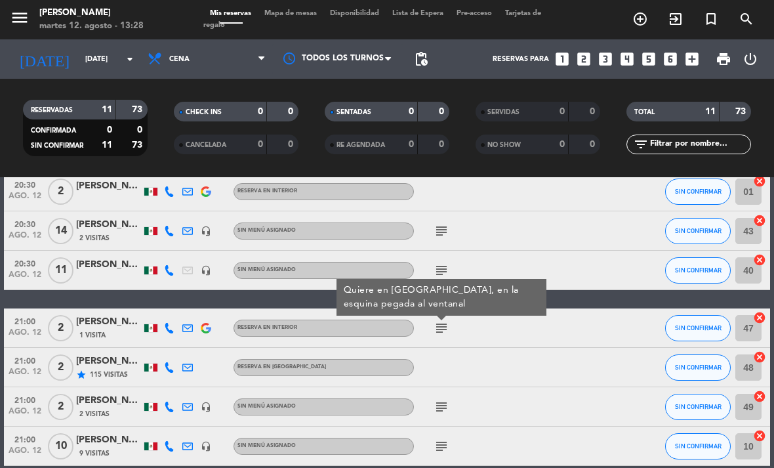
scroll to position [280, 0]
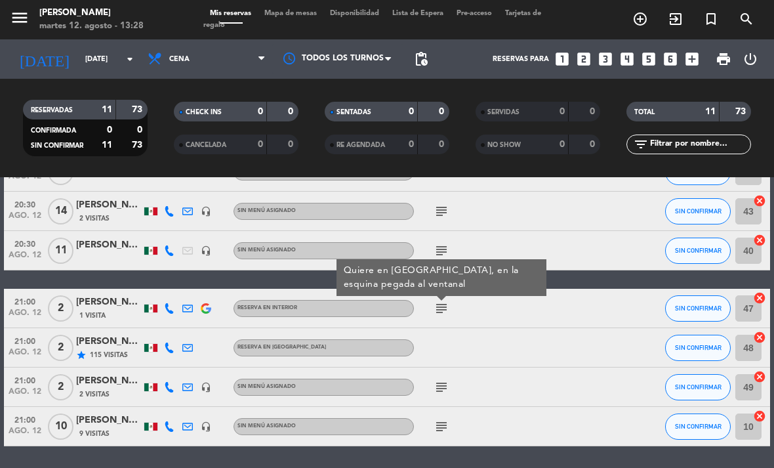
click at [438, 379] on icon "subject" at bounding box center [442, 387] width 16 height 16
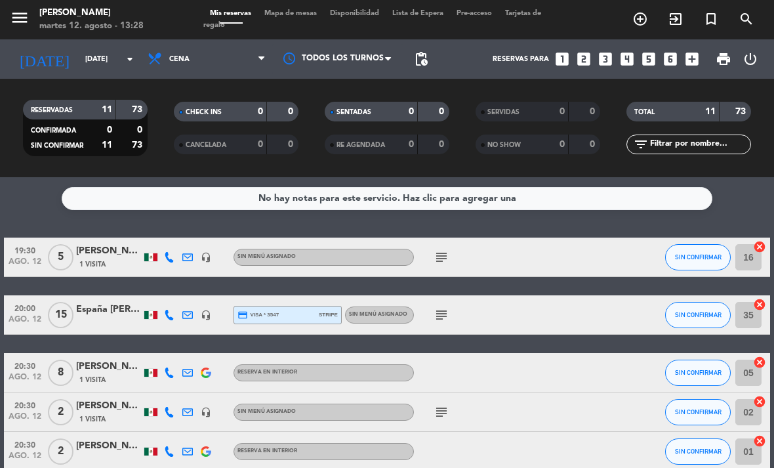
scroll to position [0, 0]
click at [440, 249] on icon "subject" at bounding box center [442, 257] width 16 height 16
click at [442, 307] on icon "subject" at bounding box center [442, 315] width 16 height 16
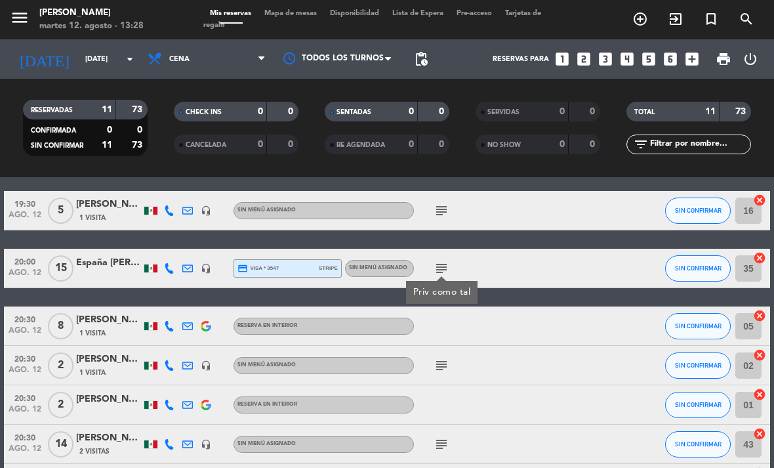
click at [440, 358] on icon "subject" at bounding box center [442, 366] width 16 height 16
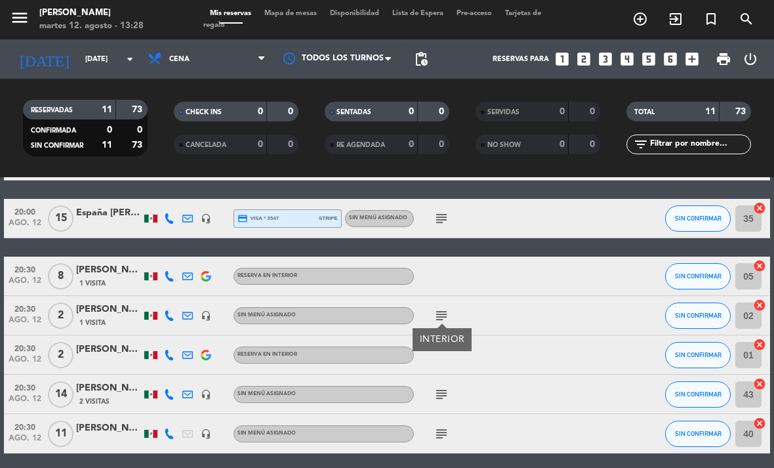
scroll to position [112, 0]
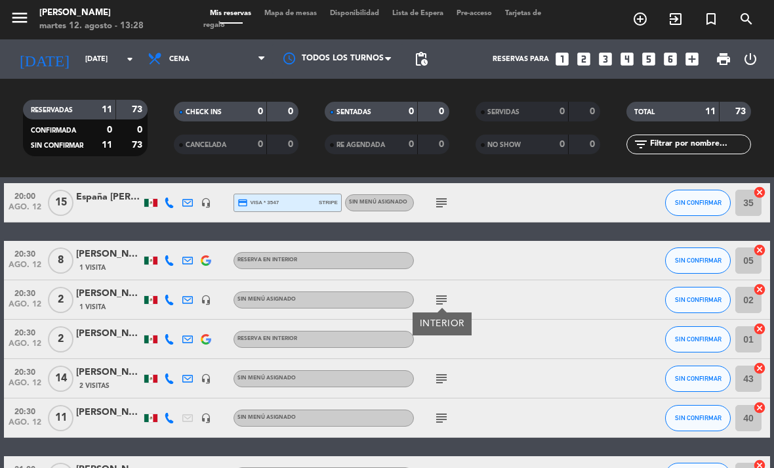
click at [448, 371] on icon "subject" at bounding box center [442, 379] width 16 height 16
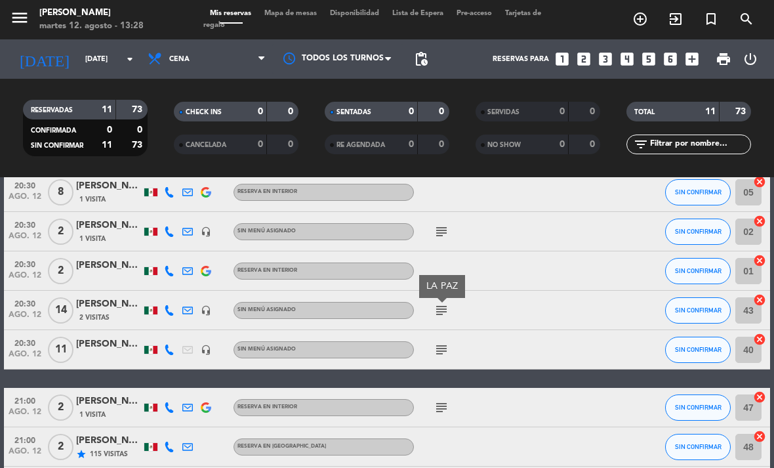
scroll to position [178, 0]
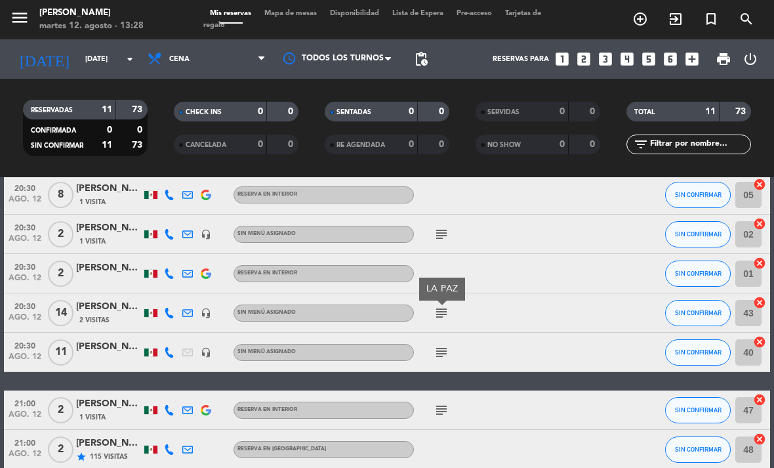
click at [439, 345] on icon "subject" at bounding box center [442, 353] width 16 height 16
click at [448, 402] on icon "subject" at bounding box center [442, 410] width 16 height 16
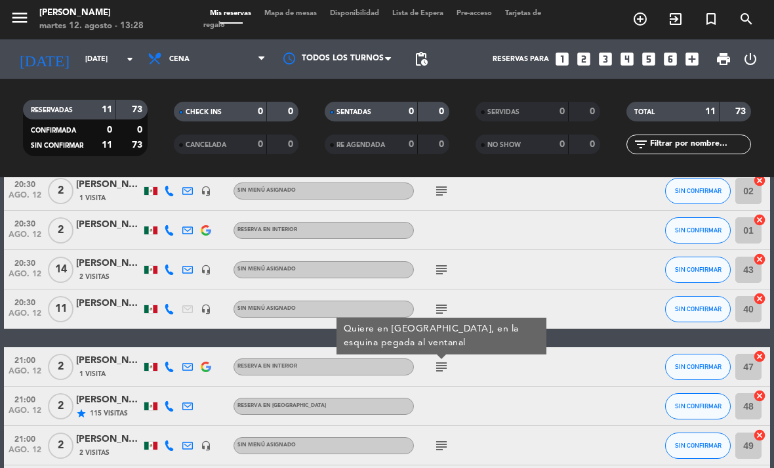
scroll to position [245, 0]
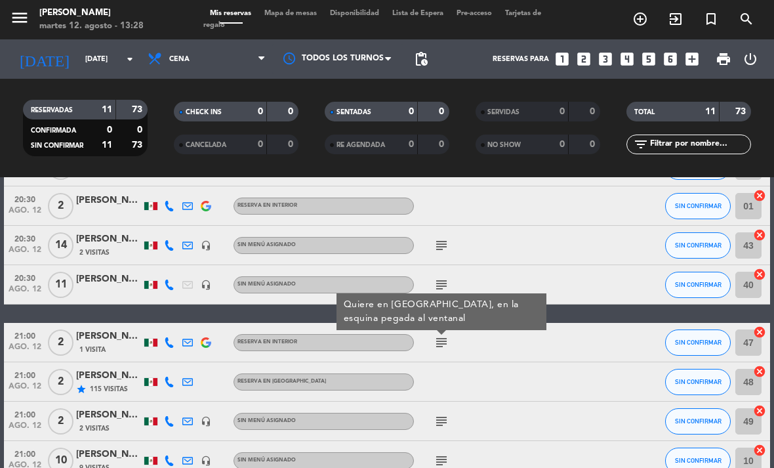
click at [437, 413] on icon "subject" at bounding box center [442, 421] width 16 height 16
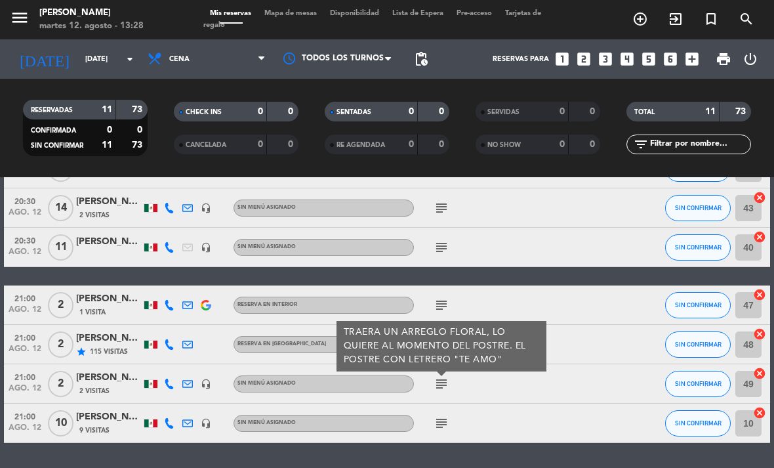
scroll to position [282, 0]
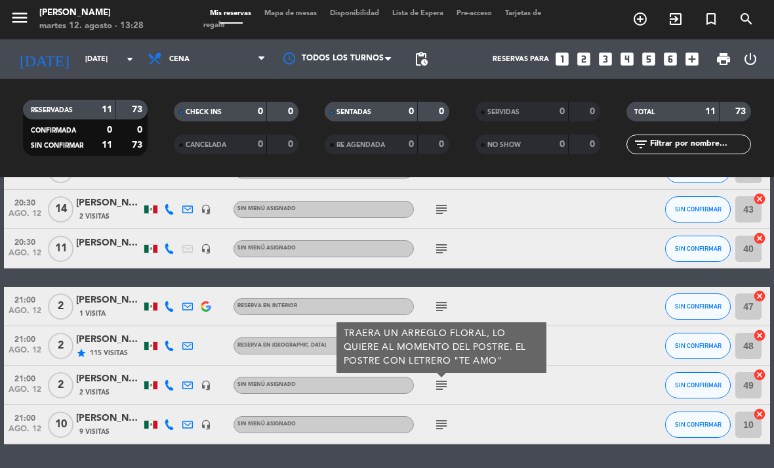
click at [436, 417] on icon "subject" at bounding box center [442, 425] width 16 height 16
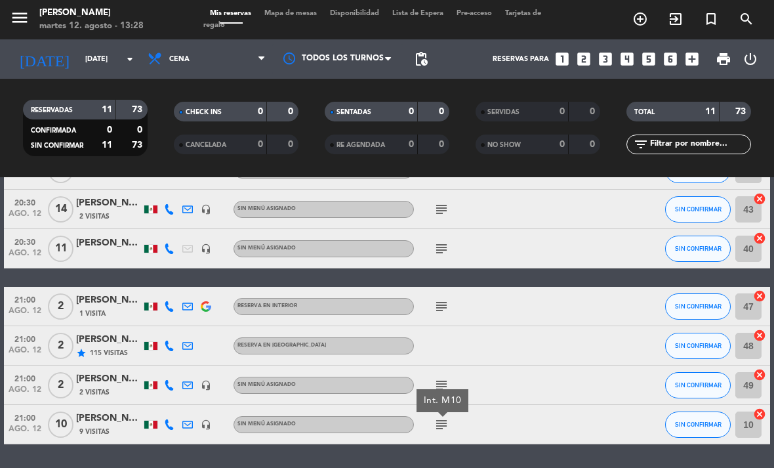
click at [443, 417] on icon "subject" at bounding box center [442, 425] width 16 height 16
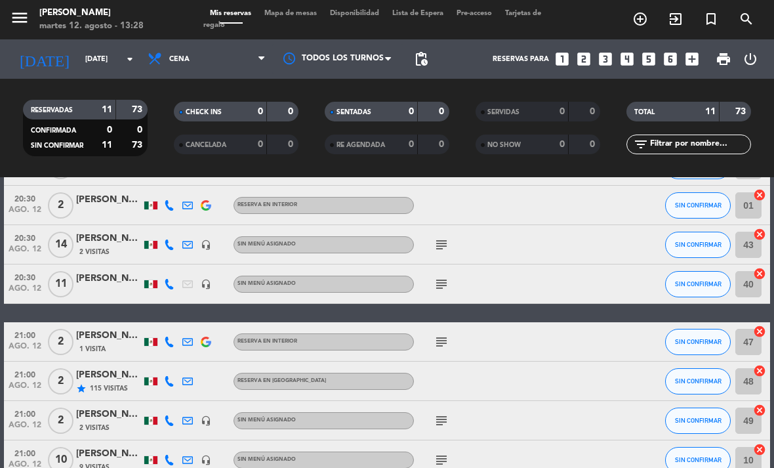
scroll to position [247, 0]
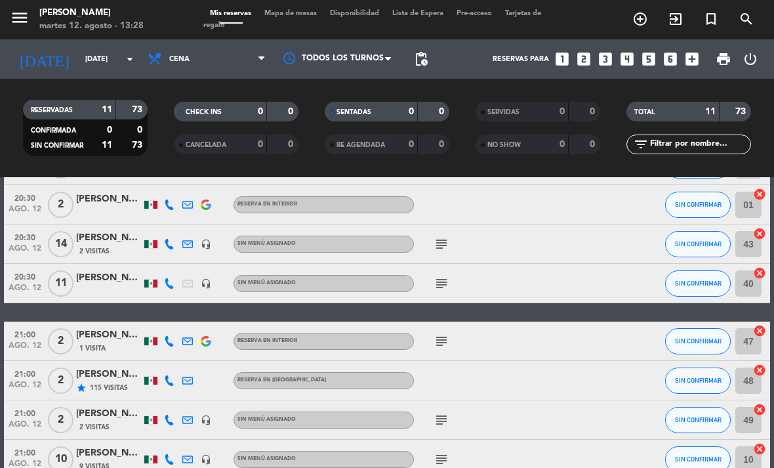
click at [237, 45] on span "Cena" at bounding box center [206, 59] width 131 height 29
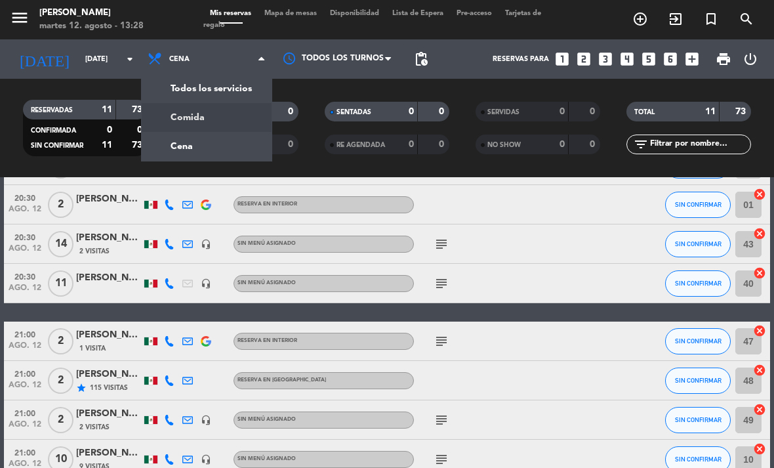
click at [230, 93] on div "menu [PERSON_NAME][DATE] 12. agosto - 13:28 Mis reservas Mapa de mesas Disponib…" at bounding box center [387, 88] width 774 height 177
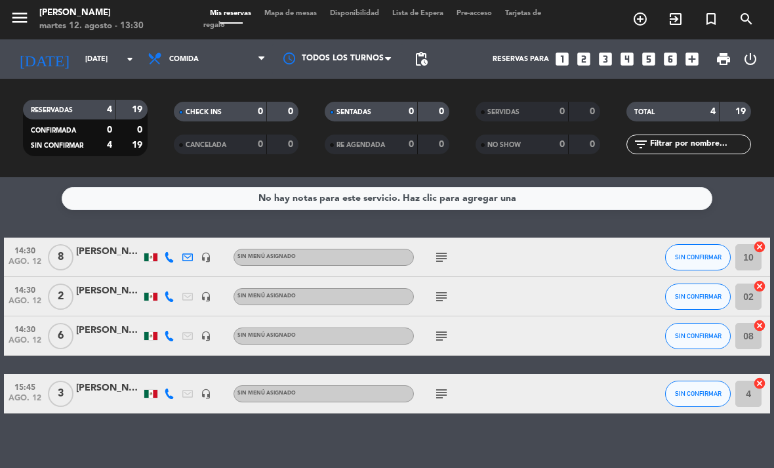
scroll to position [0, 0]
click at [449, 253] on icon "subject" at bounding box center [442, 257] width 16 height 16
click at [444, 278] on div "INTERIOR" at bounding box center [441, 281] width 45 height 14
click at [443, 318] on div "subject" at bounding box center [469, 335] width 110 height 39
click at [442, 338] on icon "subject" at bounding box center [442, 336] width 16 height 16
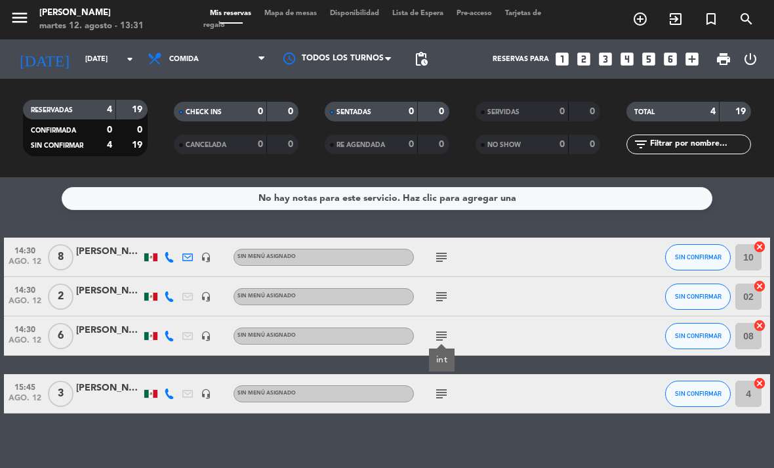
click at [447, 386] on icon "subject" at bounding box center [442, 394] width 16 height 16
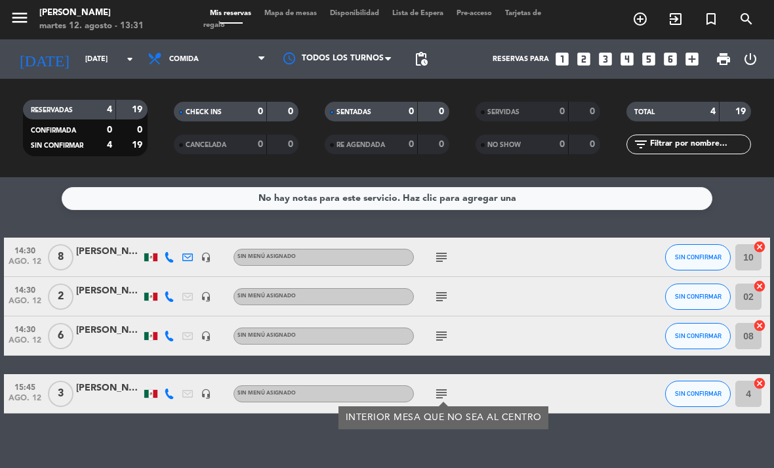
click at [442, 250] on icon "subject" at bounding box center [442, 257] width 16 height 16
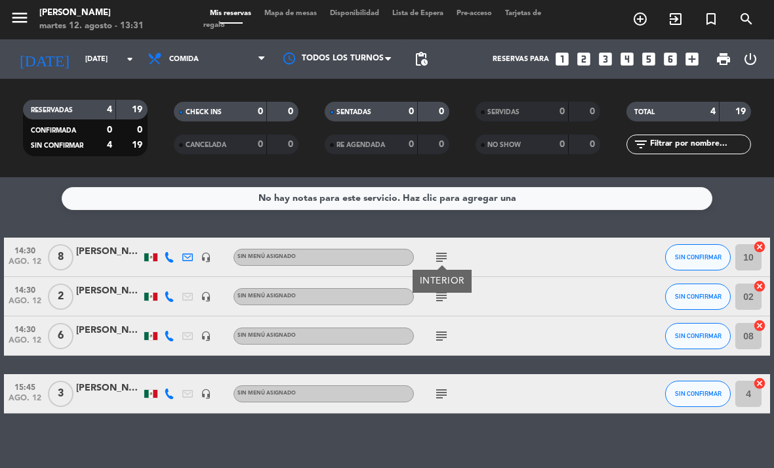
click at [190, 56] on span "Comida" at bounding box center [184, 59] width 30 height 9
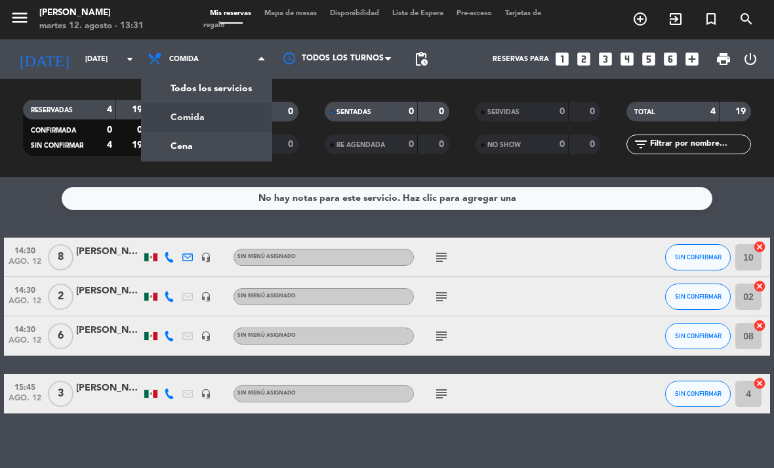
click at [195, 159] on div "menu [PERSON_NAME][DATE] 12. agosto - 13:31 Mis reservas Mapa de mesas Disponib…" at bounding box center [387, 88] width 774 height 177
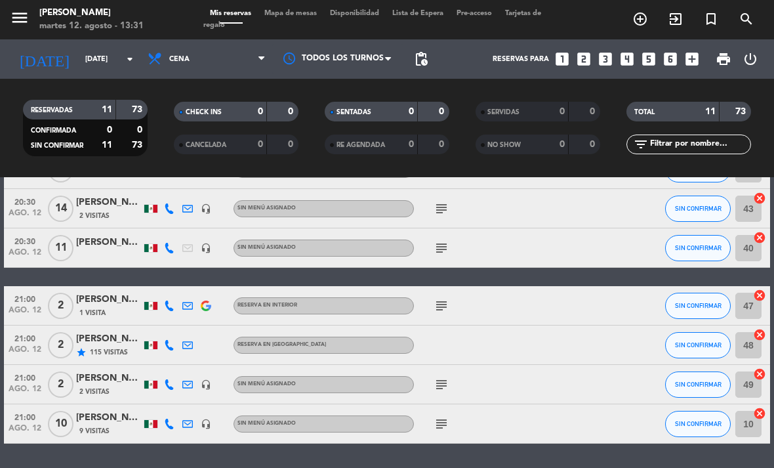
scroll to position [282, 0]
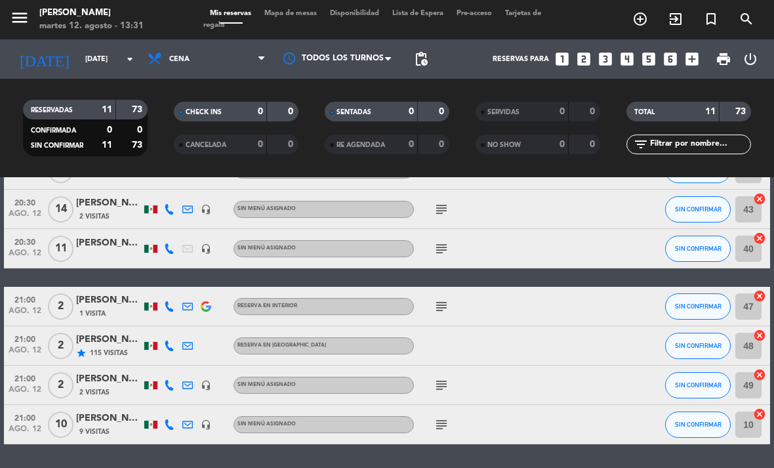
click at [440, 427] on icon "subject" at bounding box center [442, 425] width 16 height 16
click at [448, 379] on icon "subject" at bounding box center [442, 385] width 16 height 16
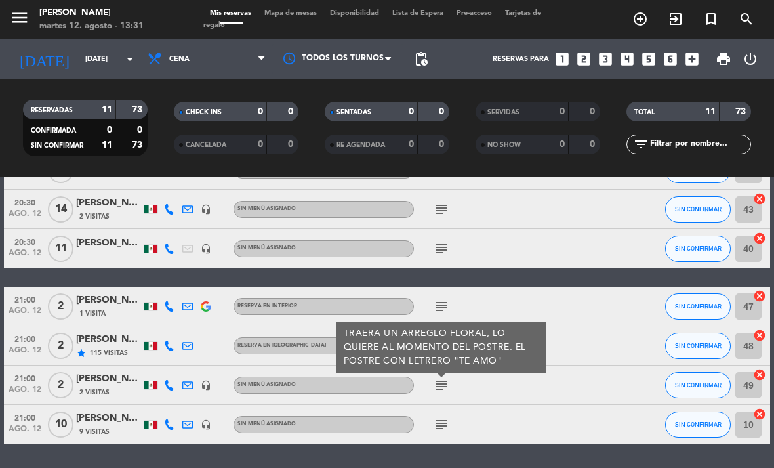
scroll to position [263, 0]
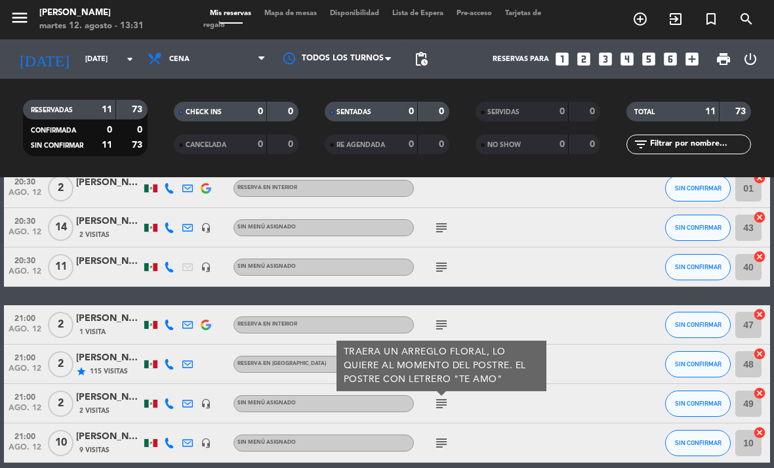
click at [605, 362] on div "21:00 [DATE] 2 [PERSON_NAME] star 115 Visitas RESERVA EN TERRAZA [GEOGRAPHIC_DA…" at bounding box center [387, 364] width 766 height 39
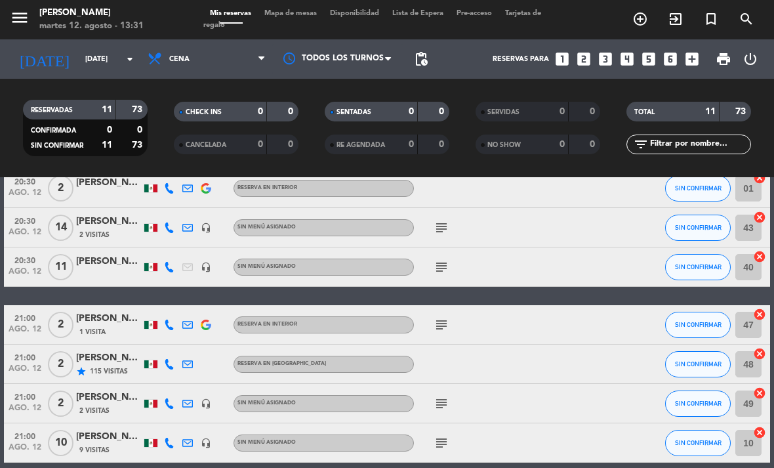
click at [451, 318] on div "subject" at bounding box center [469, 324] width 110 height 39
click at [434, 329] on icon "subject" at bounding box center [442, 325] width 16 height 16
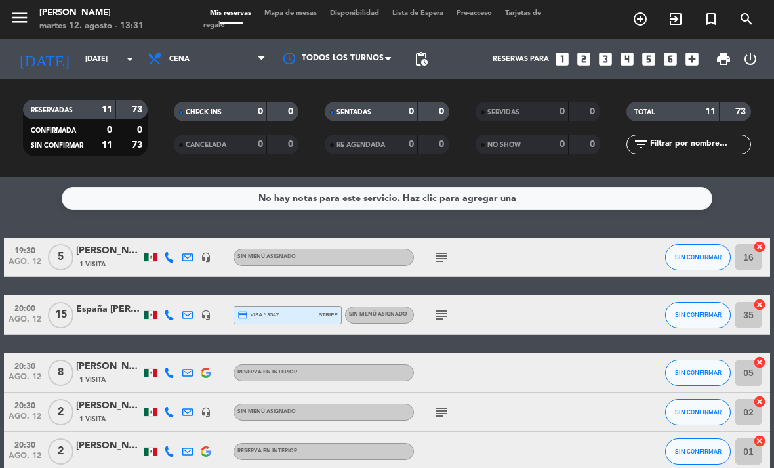
scroll to position [0, 0]
click at [289, 14] on span "Mapa de mesas" at bounding box center [291, 13] width 66 height 7
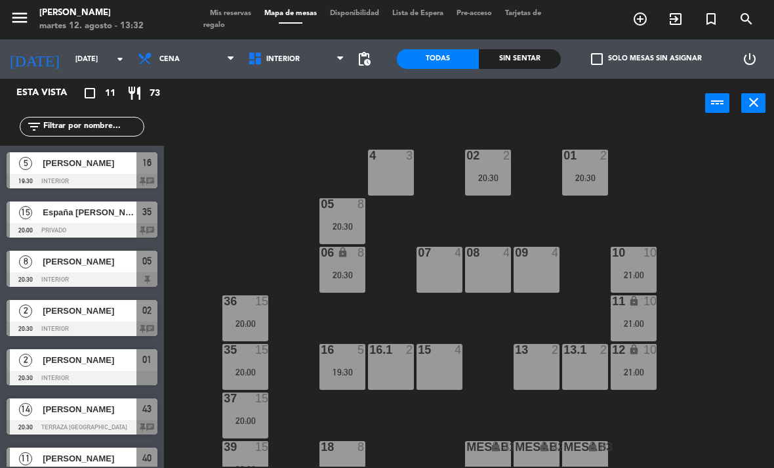
click at [188, 52] on span "Cena" at bounding box center [186, 59] width 110 height 29
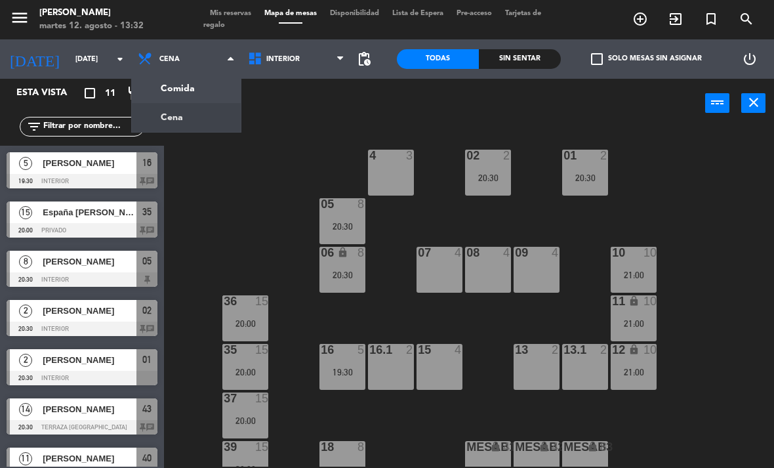
click at [167, 94] on ng-component "menu [PERSON_NAME][DATE] 12. agosto - 13:32 Mis reservas Mapa de mesas Disponib…" at bounding box center [387, 234] width 774 height 468
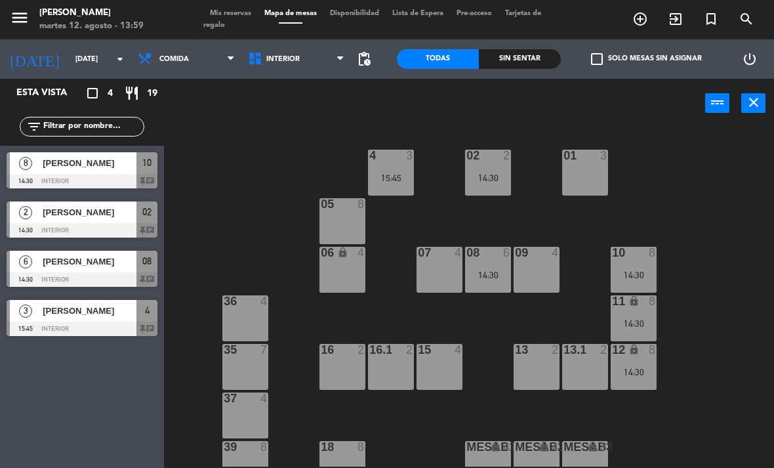
click at [730, 272] on div "02 2 14:30 4 3 15:45 01 3 05 8 06 lock 4 07 4 09 4 10 8 14:30 08 6 14:30 11 loc…" at bounding box center [473, 297] width 602 height 340
